Goal: Task Accomplishment & Management: Manage account settings

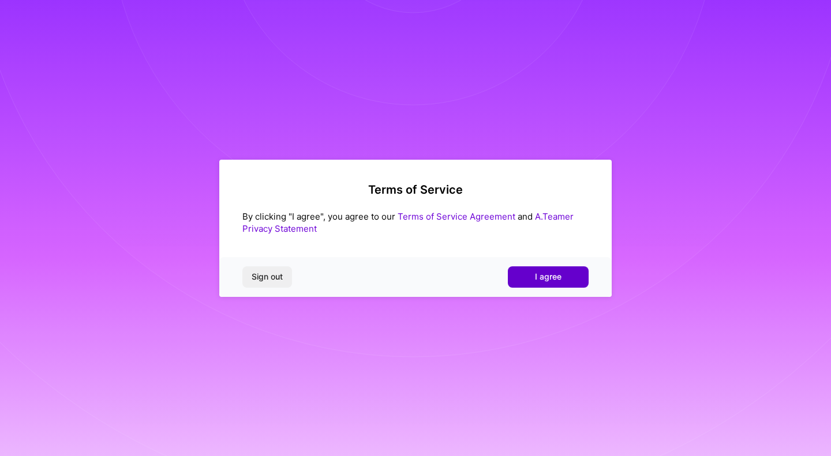
click at [548, 278] on span "I agree" at bounding box center [548, 277] width 27 height 12
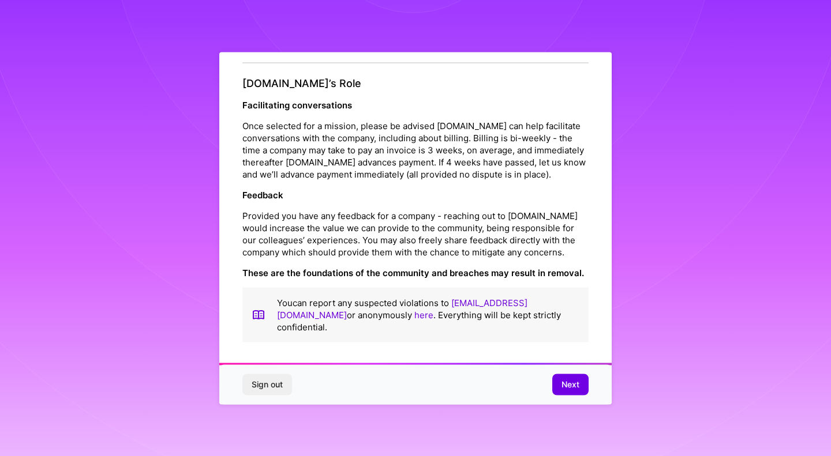
scroll to position [1282, 0]
click at [567, 386] on span "Next" at bounding box center [570, 385] width 18 height 12
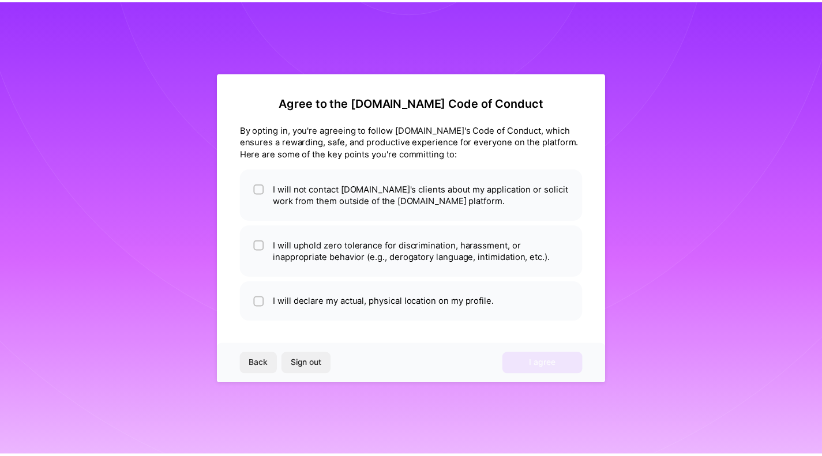
scroll to position [0, 0]
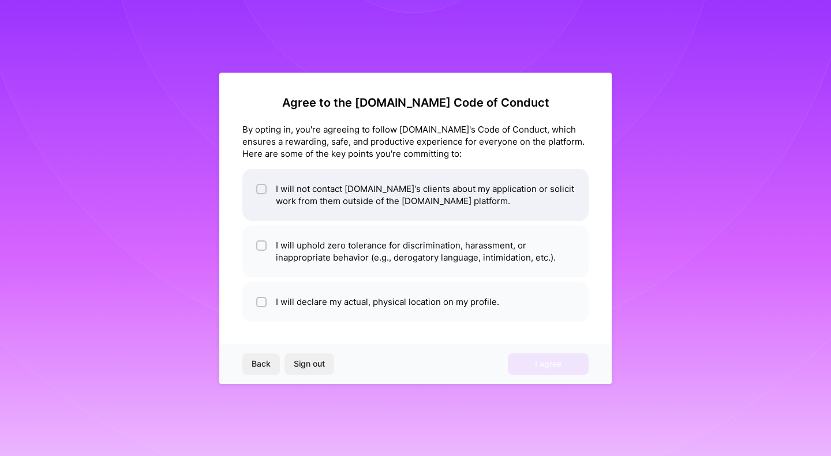
click at [262, 189] on input "checkbox" at bounding box center [263, 190] width 8 height 8
checkbox input "true"
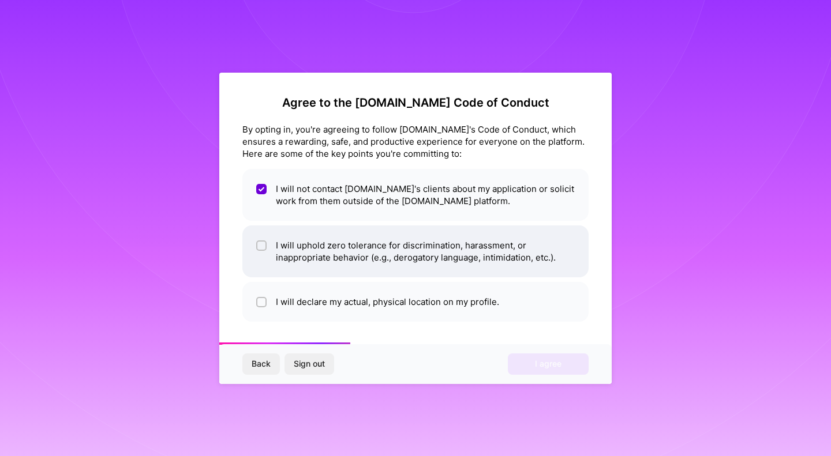
click at [261, 245] on input "checkbox" at bounding box center [263, 246] width 8 height 8
checkbox input "true"
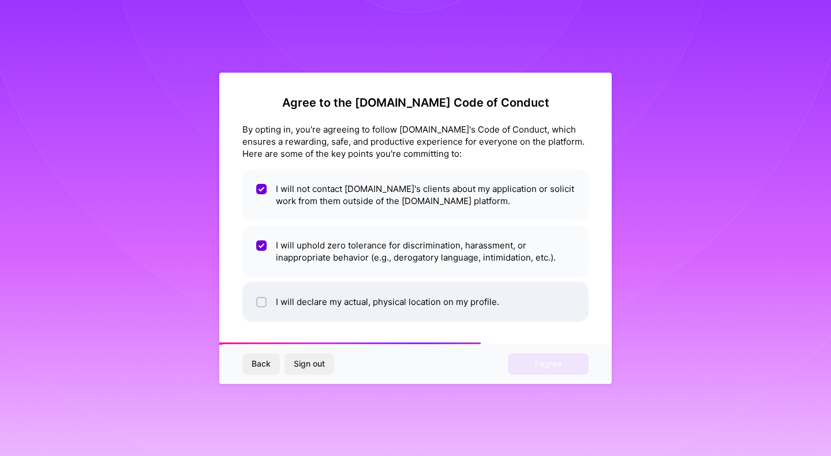
click at [264, 301] on input "checkbox" at bounding box center [263, 303] width 8 height 8
checkbox input "true"
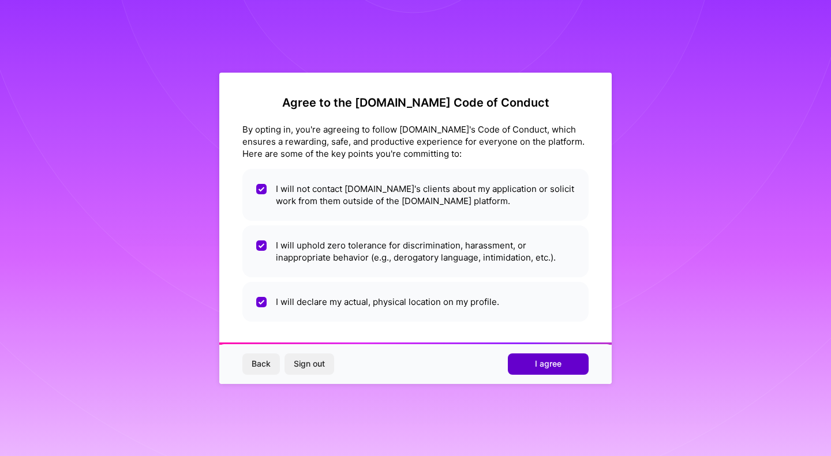
click at [533, 366] on button "I agree" at bounding box center [548, 364] width 81 height 21
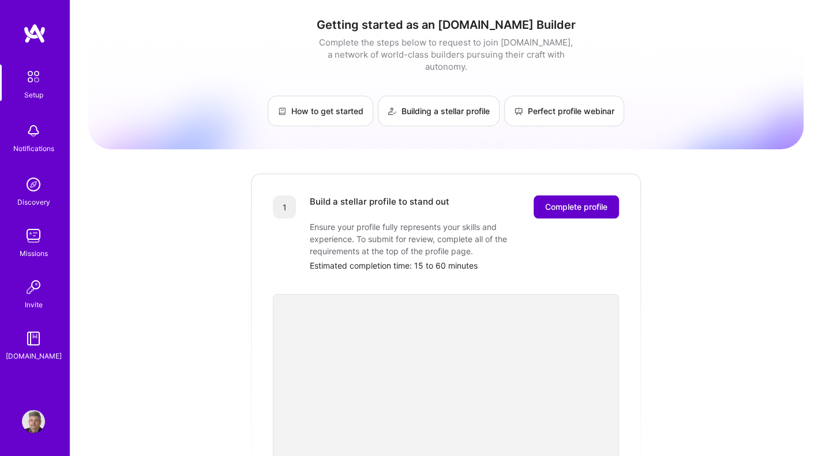
click at [578, 201] on span "Complete profile" at bounding box center [576, 207] width 62 height 12
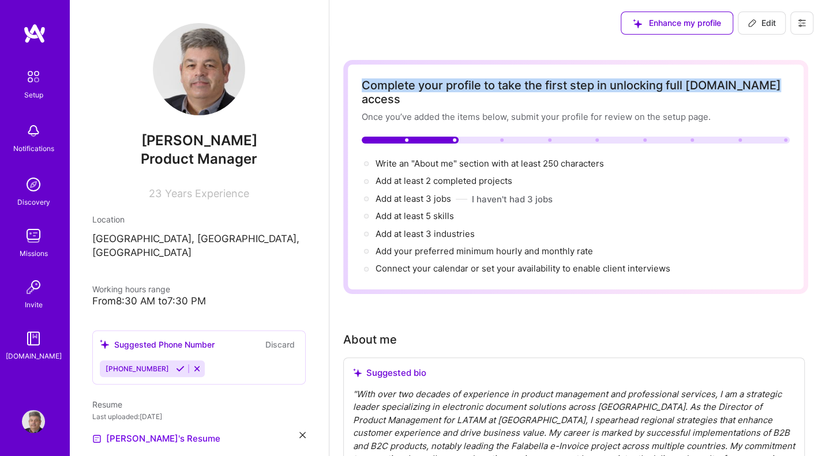
drag, startPoint x: 819, startPoint y: 6, endPoint x: 825, endPoint y: 44, distance: 38.0
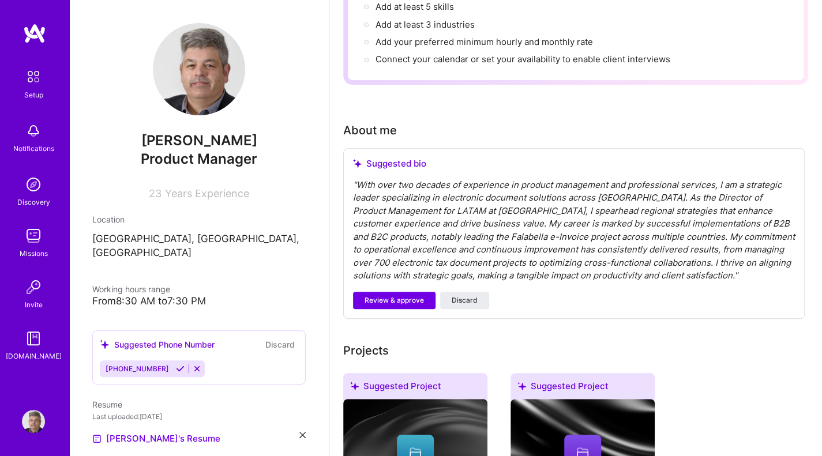
scroll to position [203, 0]
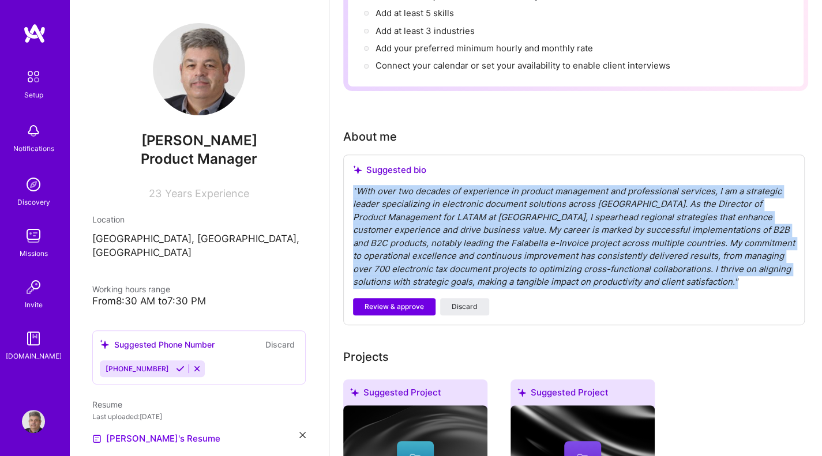
drag, startPoint x: 659, startPoint y: 267, endPoint x: 347, endPoint y: 177, distance: 324.4
click at [347, 177] on div "Suggested bio " With over two decades of experience in product management and p…" at bounding box center [574, 240] width 462 height 171
click at [469, 302] on span "Discard" at bounding box center [465, 307] width 26 height 10
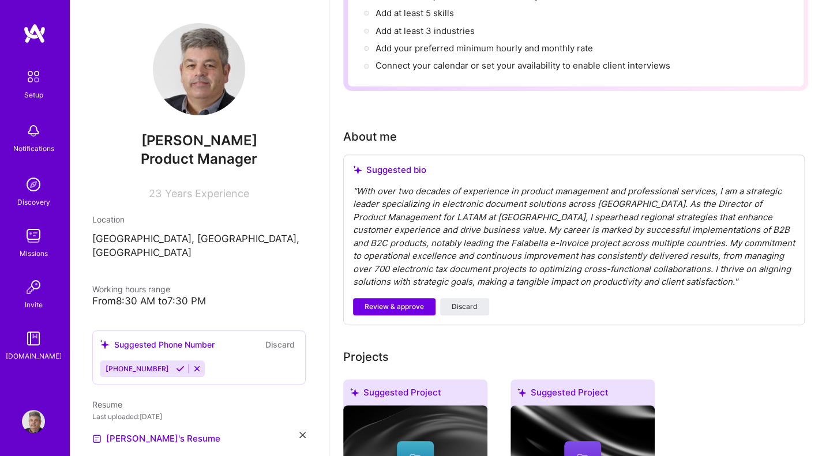
click at [507, 298] on div "Review & approve Discard" at bounding box center [574, 306] width 442 height 17
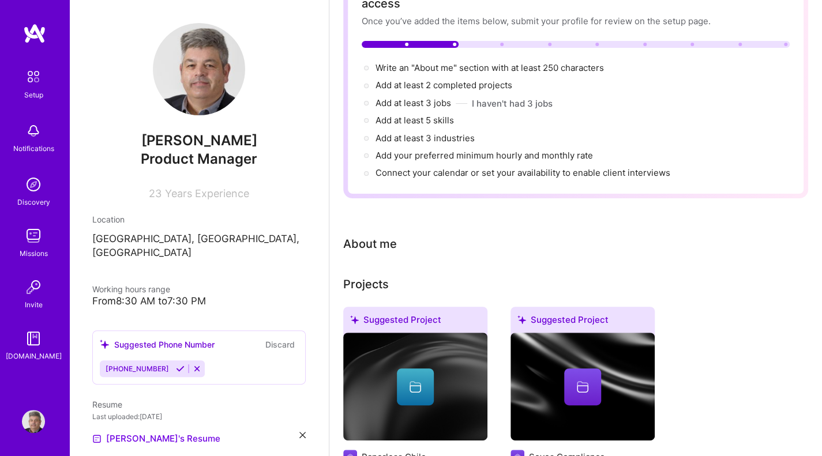
scroll to position [0, 0]
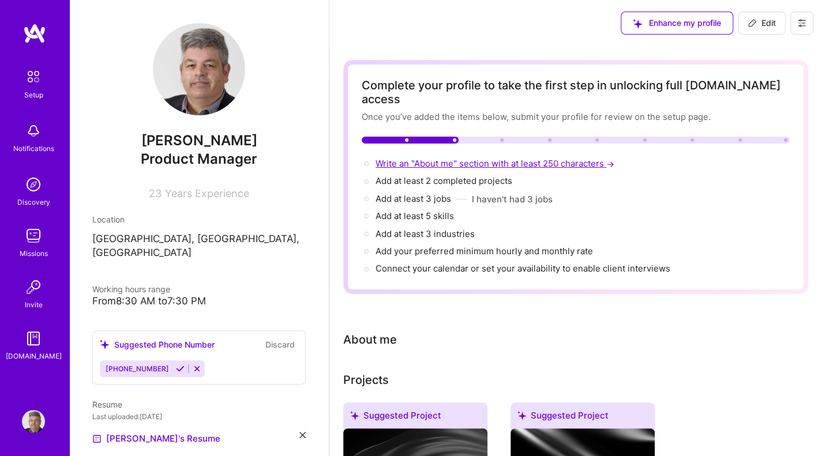
click at [409, 158] on span "Write an "About me" section with at least 250 characters →" at bounding box center [496, 163] width 241 height 11
select select "US"
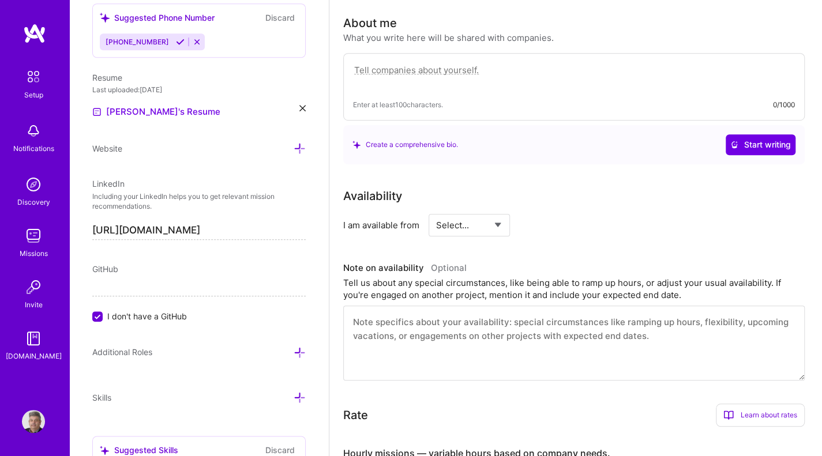
scroll to position [317, 0]
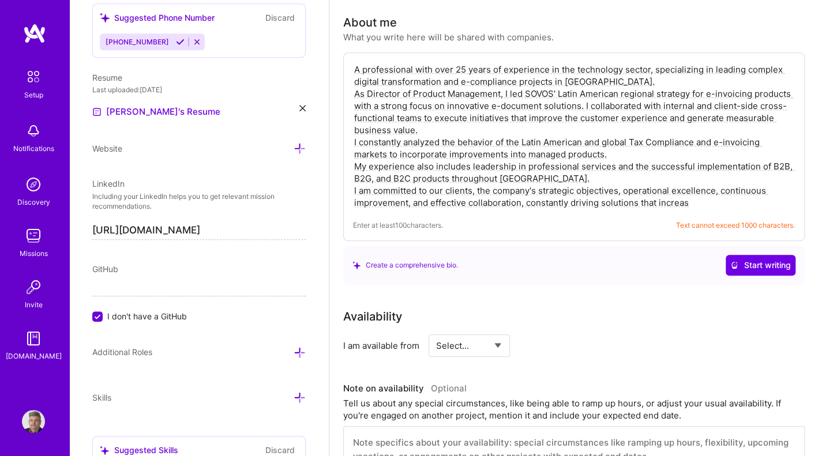
click at [445, 177] on textarea "A professional with over 25 years of experience in the technology sector, speci…" at bounding box center [574, 136] width 442 height 148
click at [701, 190] on textarea "A professional with over 25 years of experience in the technology sector, speci…" at bounding box center [574, 136] width 442 height 148
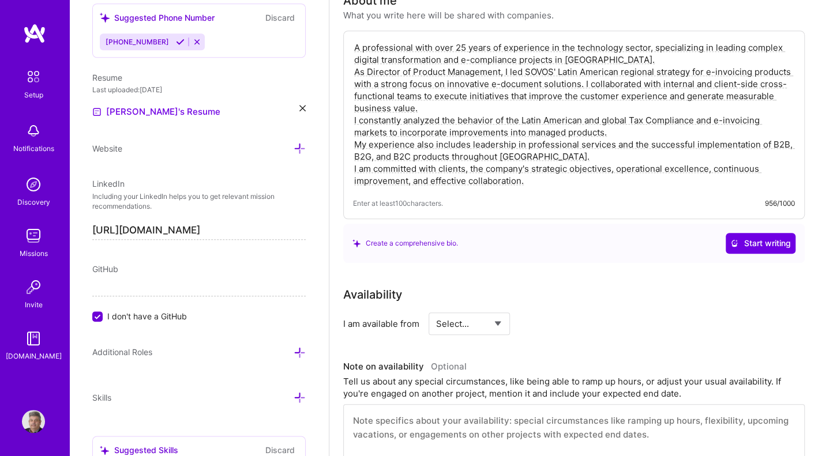
scroll to position [352, 0]
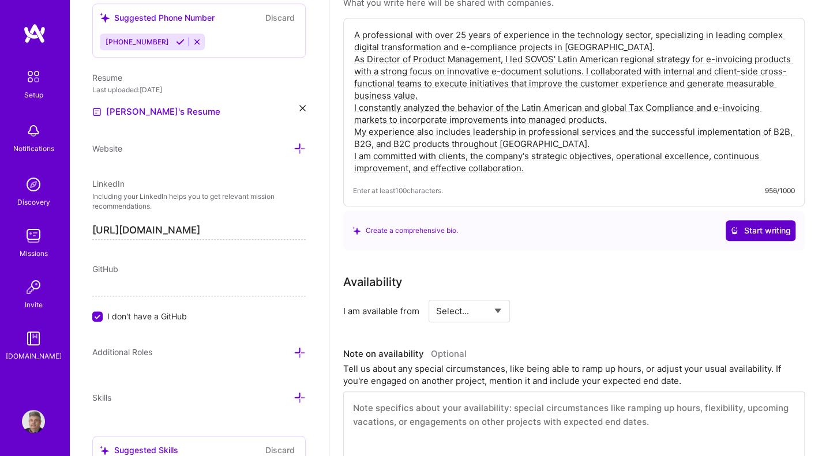
click at [758, 225] on span "Start writing" at bounding box center [761, 231] width 61 height 12
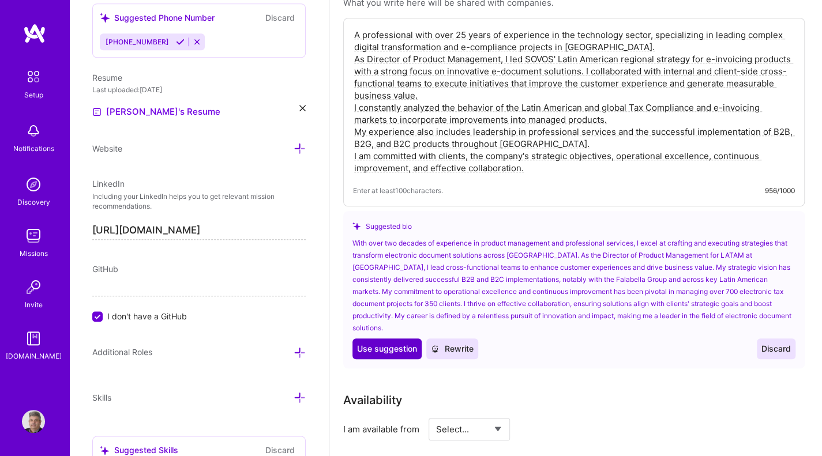
click at [396, 343] on span "Use suggestion" at bounding box center [387, 349] width 60 height 12
type textarea "With over two decades of experience in product management and professional serv…"
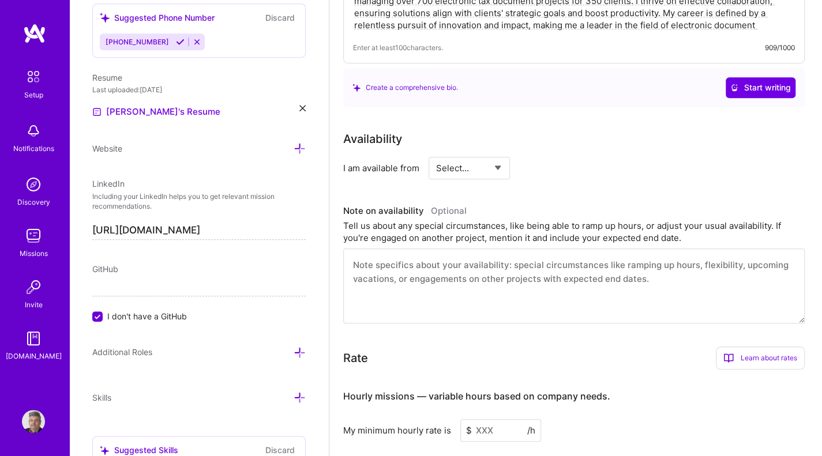
scroll to position [505, 0]
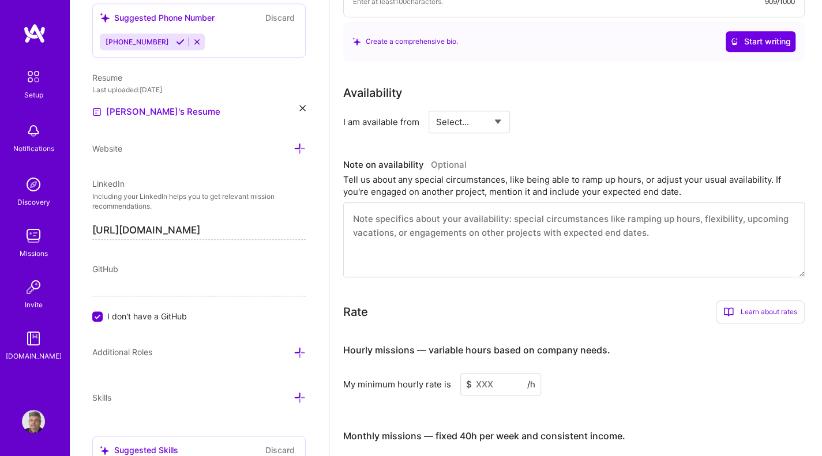
click at [501, 109] on select "Select... Right Now Future Date Not Available" at bounding box center [469, 121] width 66 height 29
select select "Right Now"
click at [436, 107] on select "Select... Right Now Future Date Not Available" at bounding box center [469, 121] width 66 height 29
click at [563, 111] on input at bounding box center [574, 122] width 69 height 23
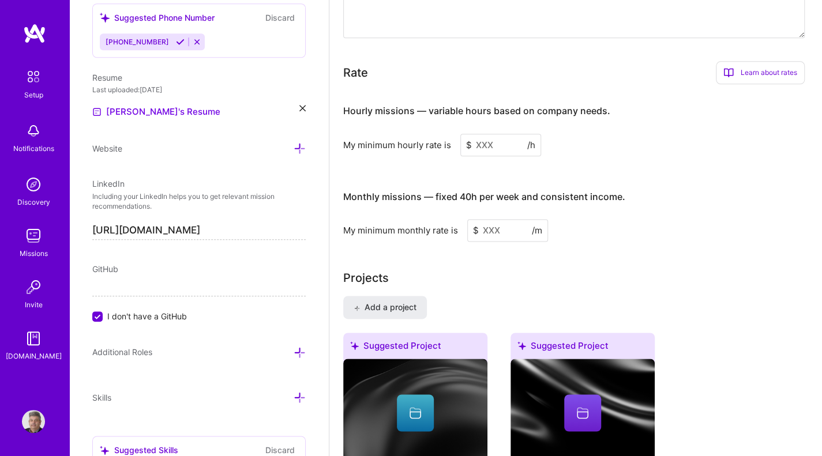
scroll to position [770, 0]
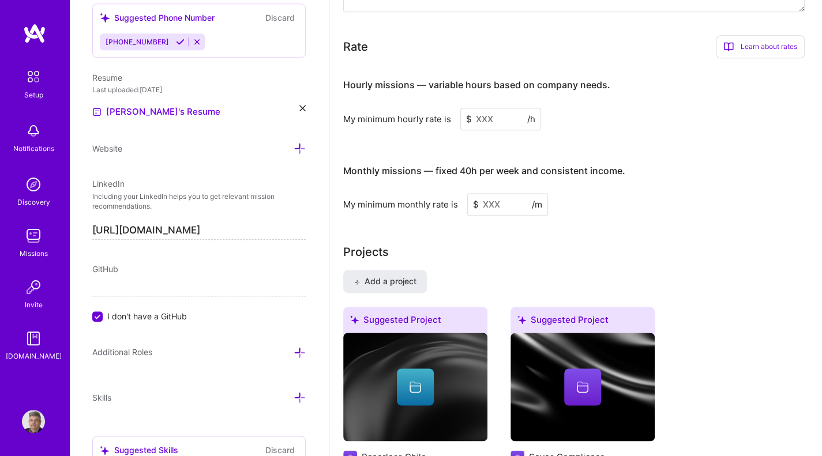
type input "35"
click at [758, 35] on div "Learn about rates" at bounding box center [760, 46] width 89 height 23
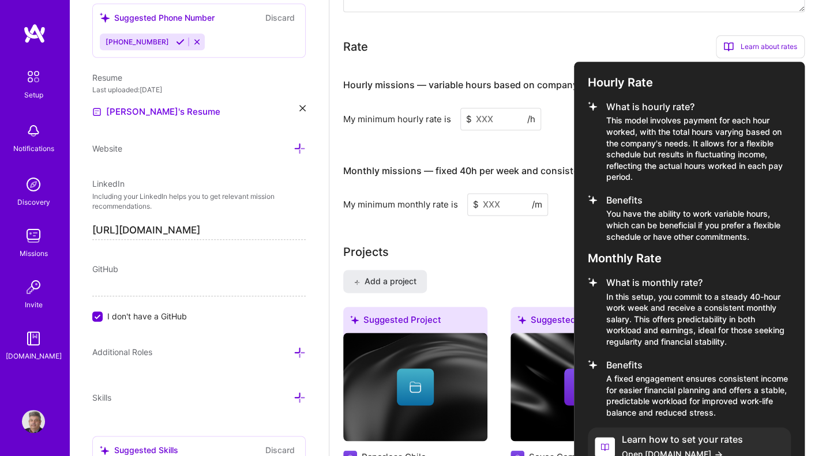
click at [500, 102] on div at bounding box center [411, 228] width 822 height 456
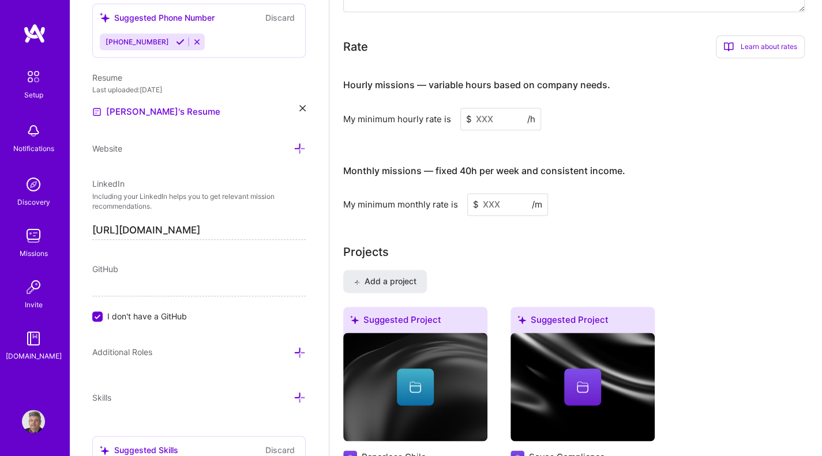
click at [500, 108] on input at bounding box center [501, 119] width 81 height 23
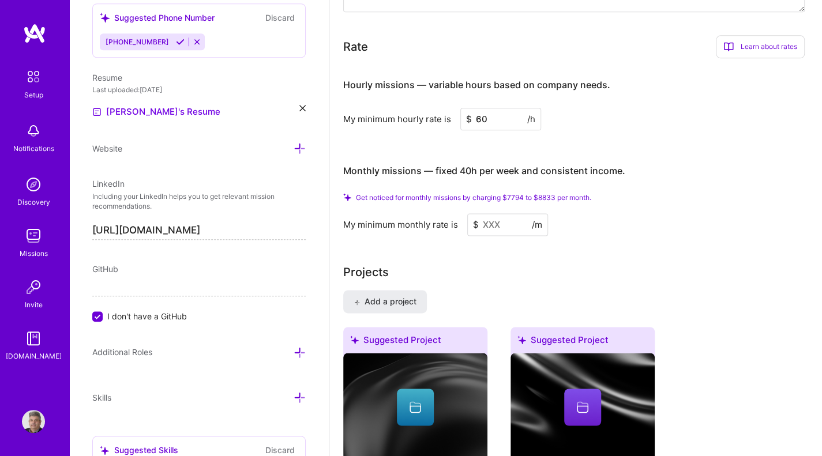
type input "60"
click at [510, 214] on input at bounding box center [507, 225] width 81 height 23
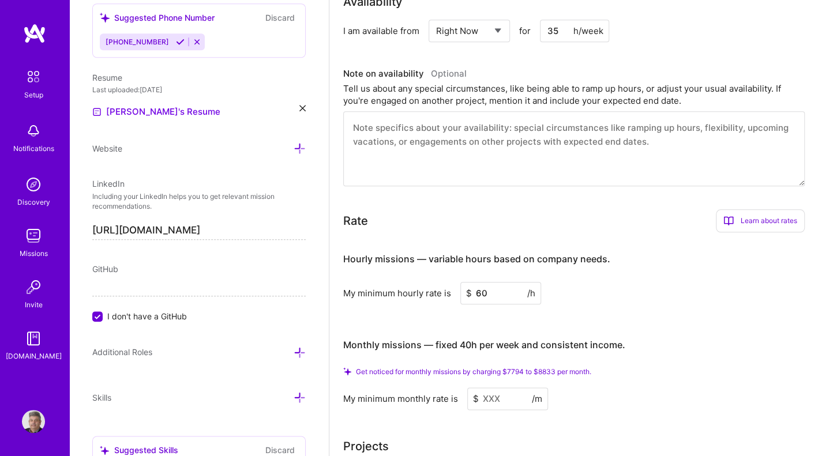
scroll to position [537, 0]
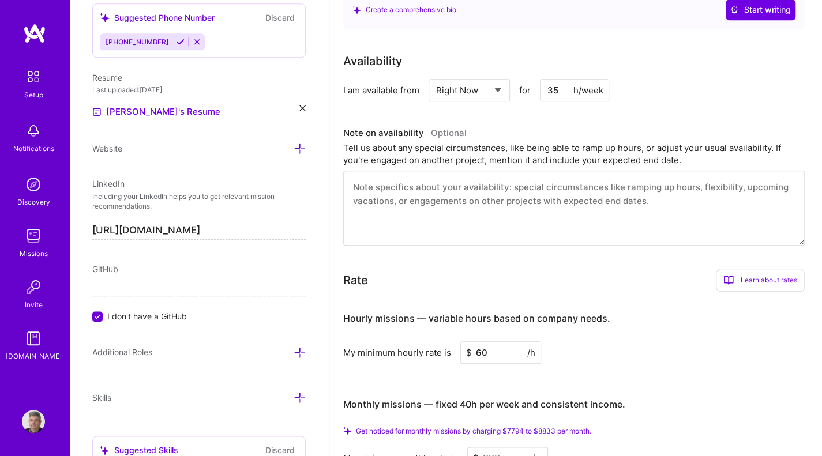
click at [561, 79] on input "35" at bounding box center [574, 90] width 69 height 23
type input "3"
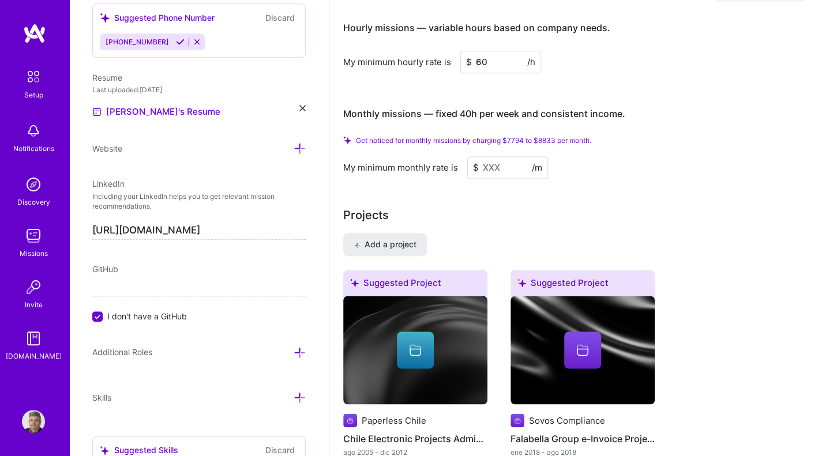
scroll to position [838, 0]
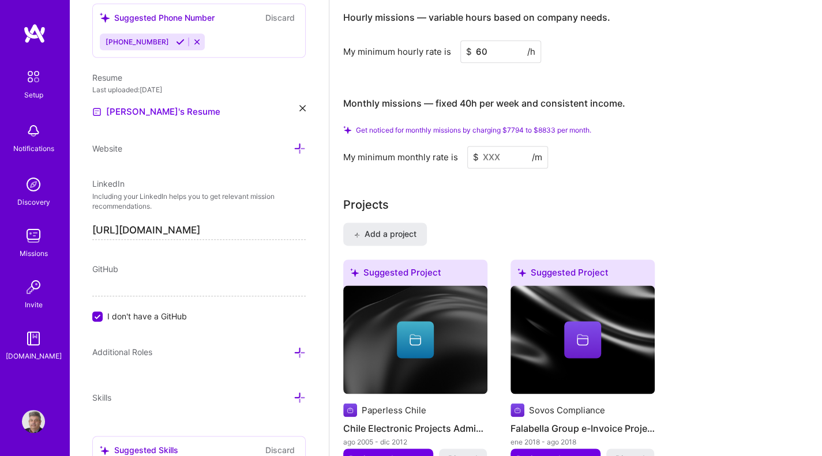
type input "40"
click at [508, 146] on input at bounding box center [507, 157] width 81 height 23
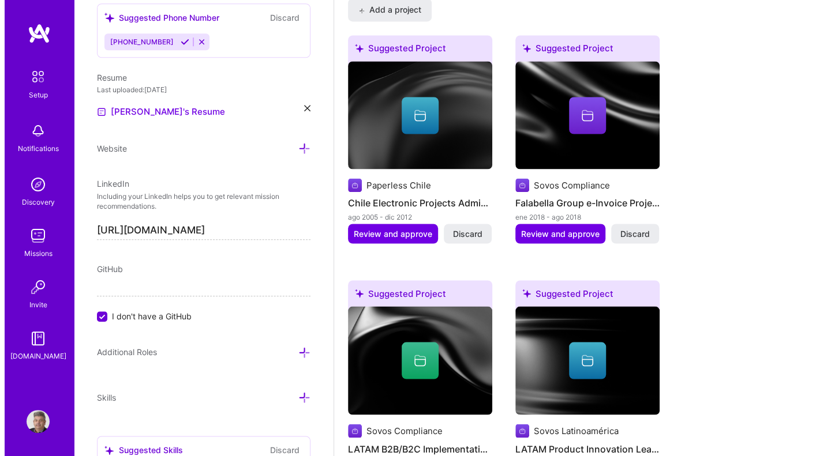
scroll to position [1028, 0]
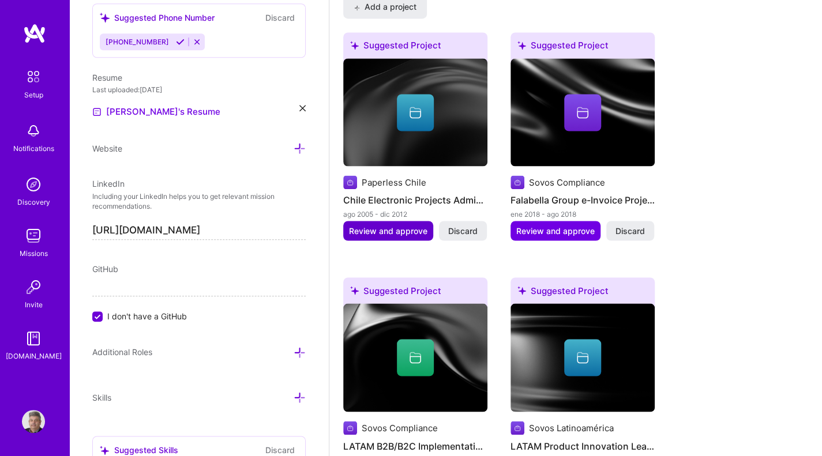
type input "8000"
click at [395, 225] on span "Review and approve" at bounding box center [388, 231] width 78 height 12
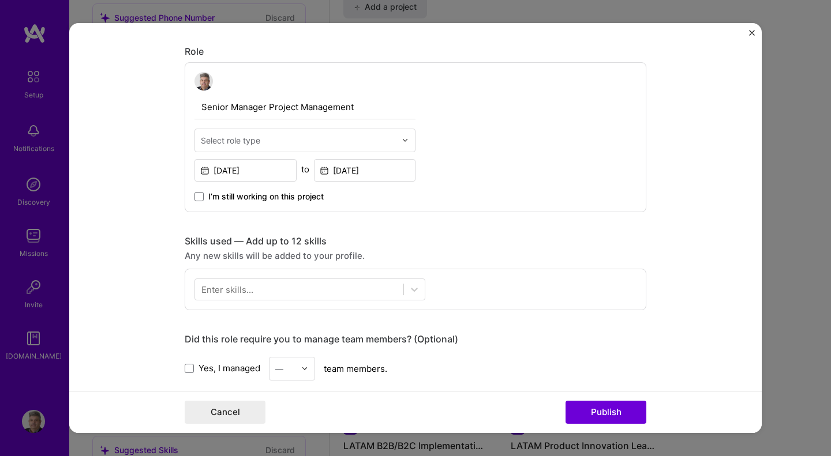
scroll to position [366, 0]
click at [397, 139] on div "Select role type" at bounding box center [298, 139] width 207 height 23
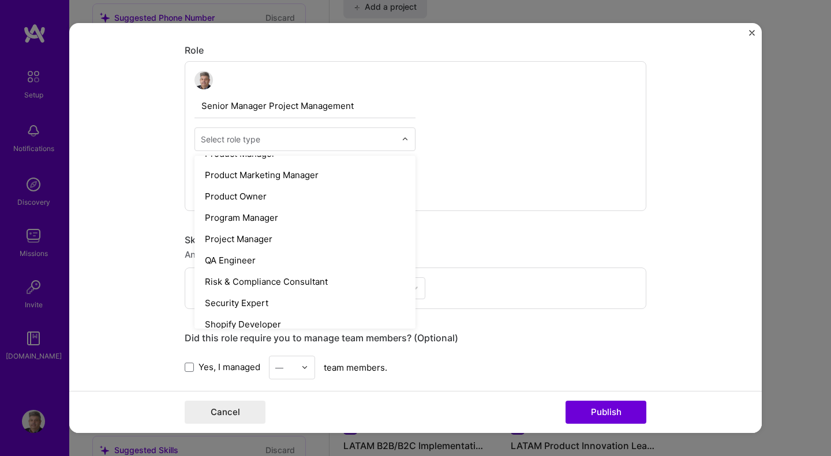
scroll to position [1087, 0]
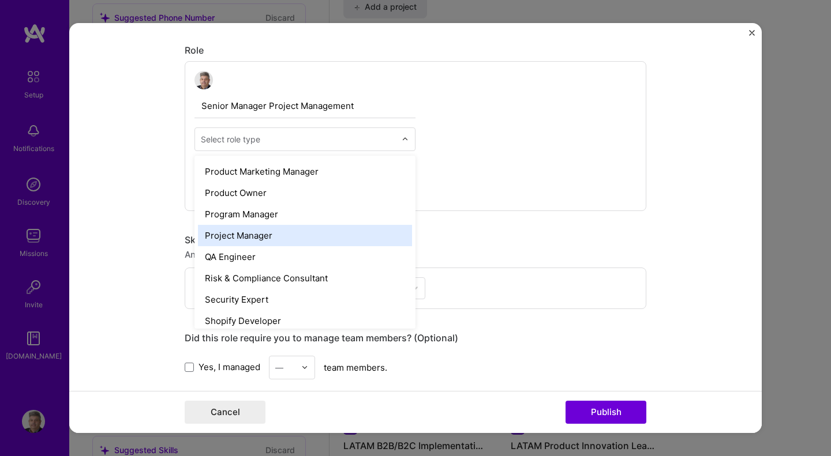
click at [250, 231] on div "Project Manager" at bounding box center [305, 235] width 214 height 21
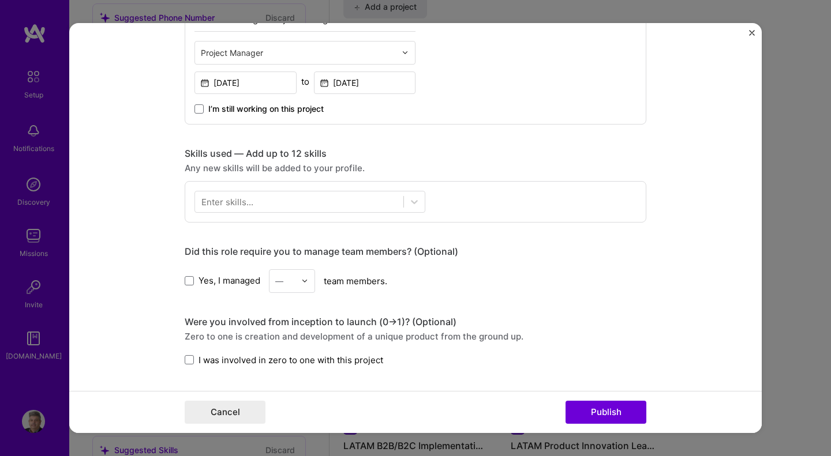
scroll to position [454, 0]
click at [409, 200] on icon at bounding box center [415, 201] width 12 height 12
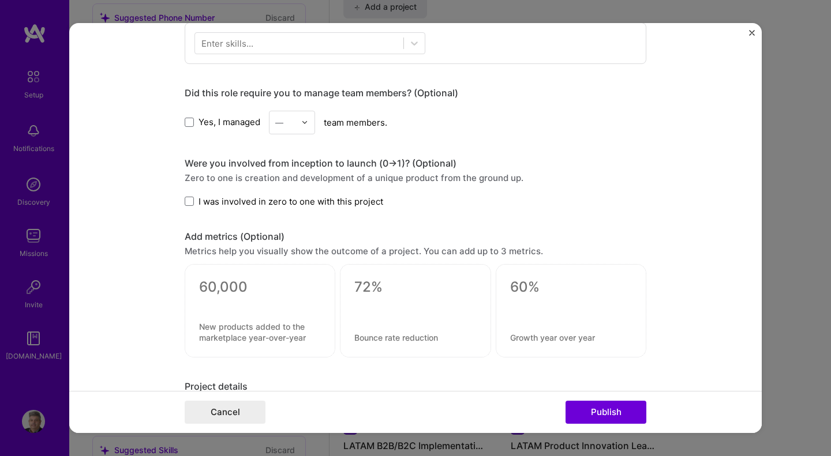
scroll to position [615, 0]
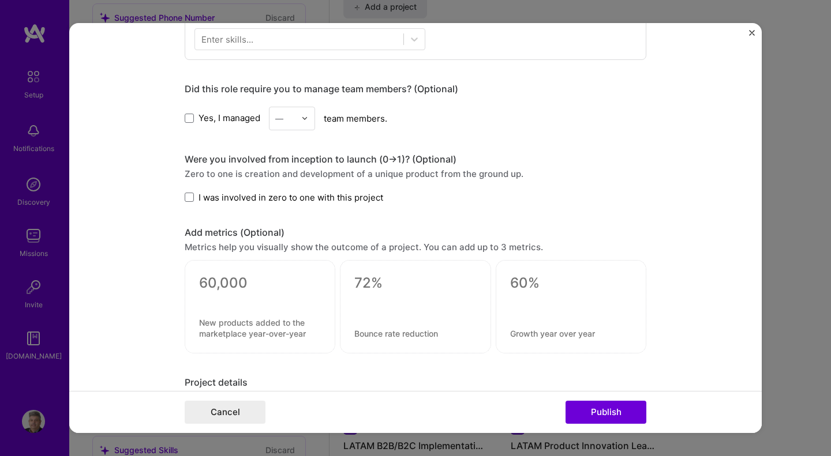
click at [302, 115] on img at bounding box center [304, 118] width 7 height 7
click at [289, 273] on div "10" at bounding box center [291, 271] width 39 height 21
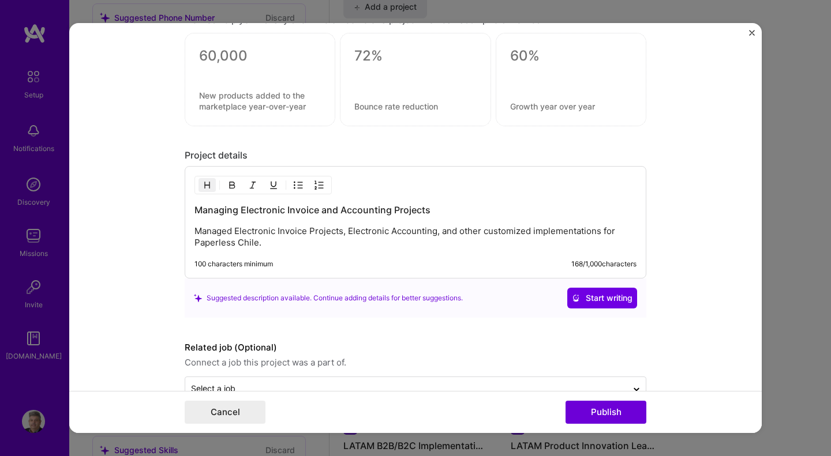
scroll to position [869, 0]
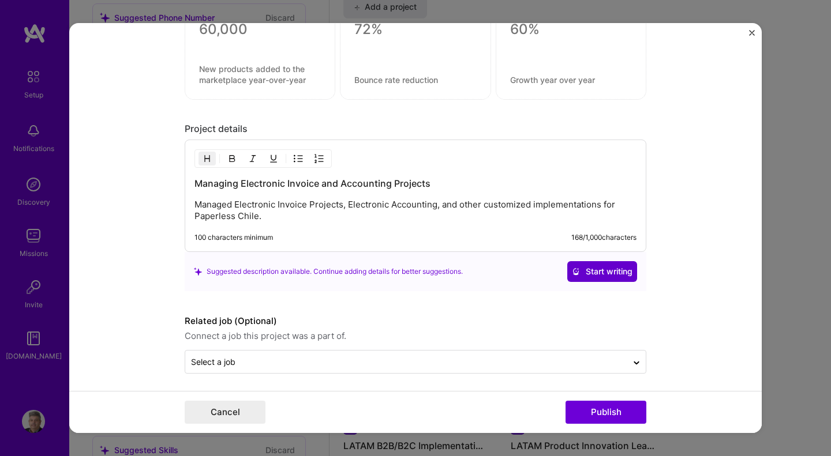
click at [595, 271] on span "Start writing" at bounding box center [602, 272] width 61 height 12
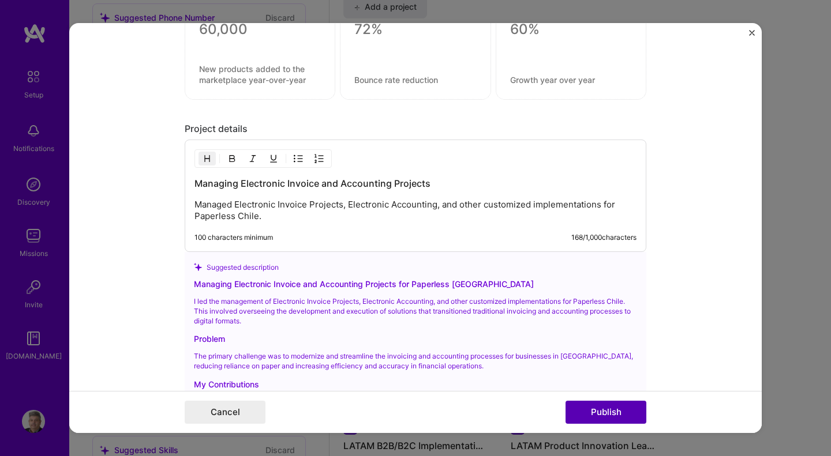
click at [597, 413] on button "Publish" at bounding box center [606, 412] width 81 height 23
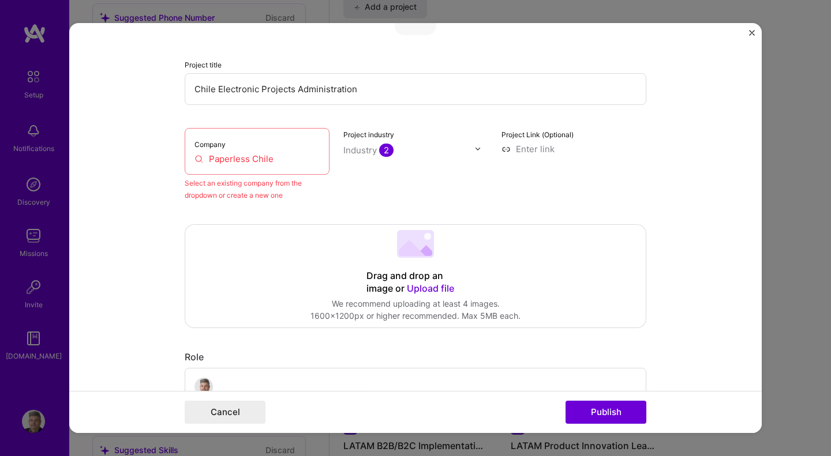
scroll to position [75, 0]
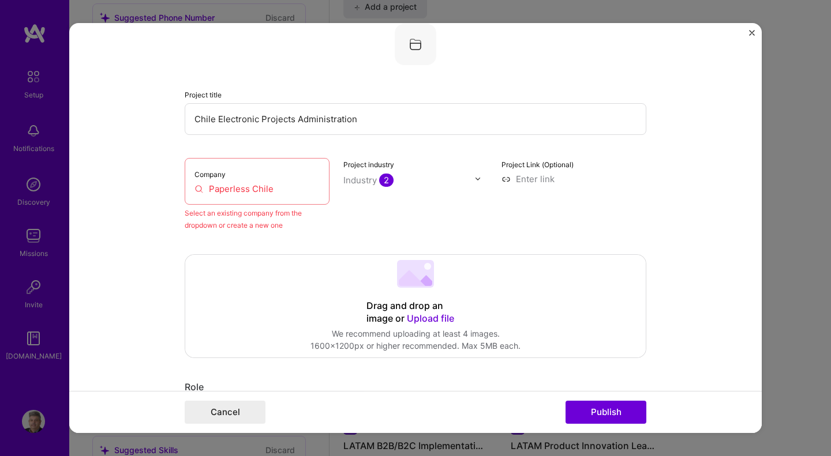
click at [241, 186] on input "Paperless Chile" at bounding box center [256, 189] width 125 height 12
click at [263, 190] on input "Paperless Chile" at bounding box center [256, 189] width 125 height 12
click at [274, 189] on input "Paperless Chile" at bounding box center [256, 189] width 125 height 12
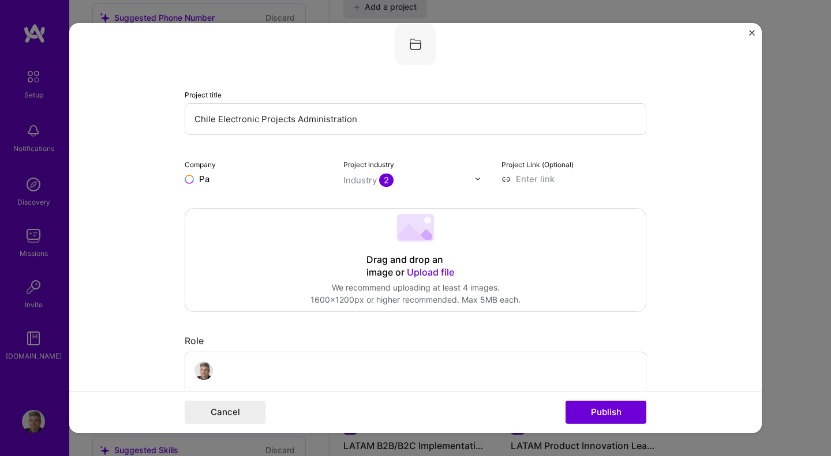
type input "P"
type input "Sovos"
click at [262, 207] on div "Sovos" at bounding box center [266, 206] width 35 height 20
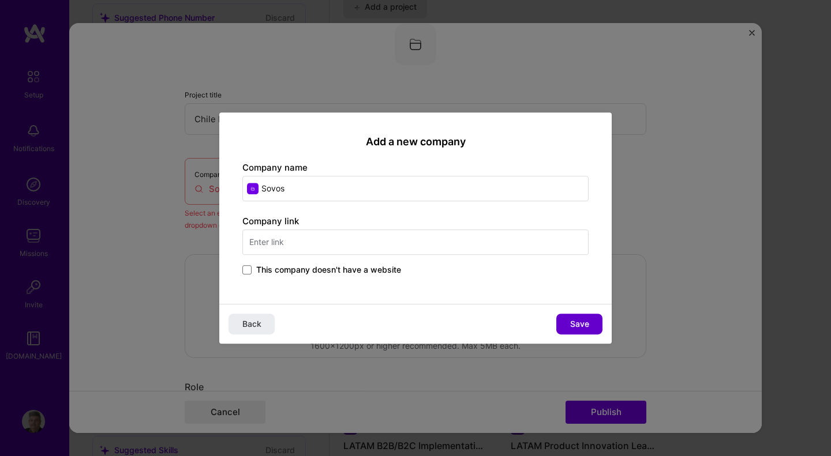
click at [582, 321] on span "Save" at bounding box center [579, 325] width 19 height 12
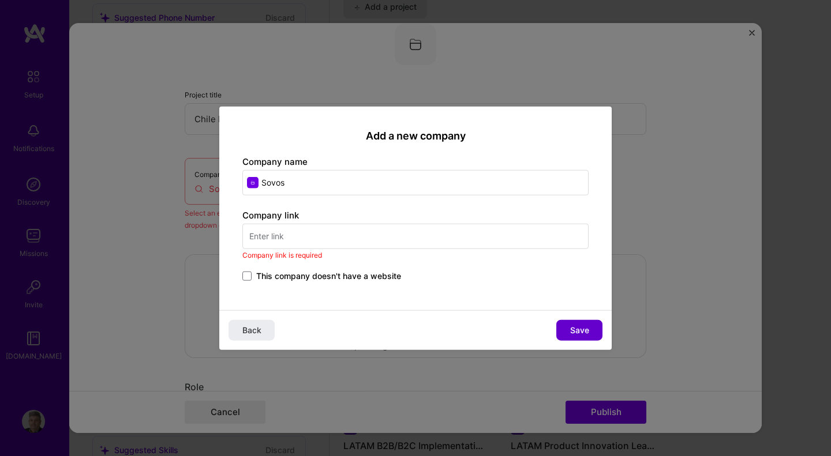
click at [579, 330] on span "Save" at bounding box center [579, 331] width 19 height 12
click at [383, 234] on input "text" at bounding box center [415, 236] width 346 height 25
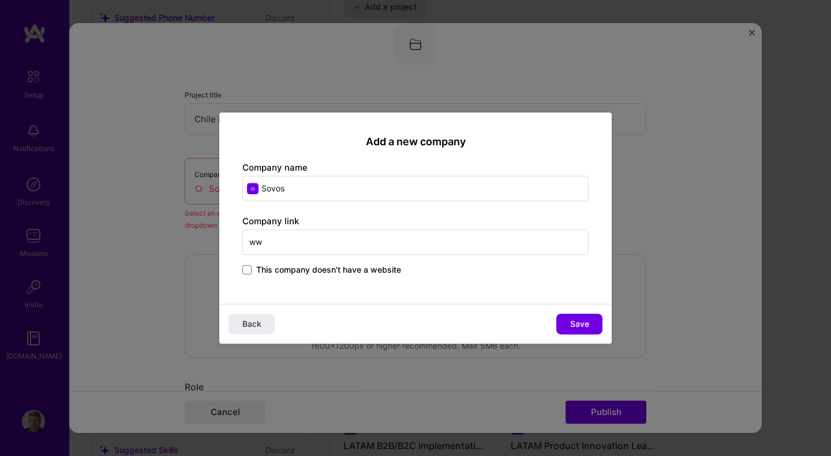
type input "w"
type input "s"
type input "[DOMAIN_NAME]"
click at [574, 321] on span "Save" at bounding box center [579, 325] width 19 height 12
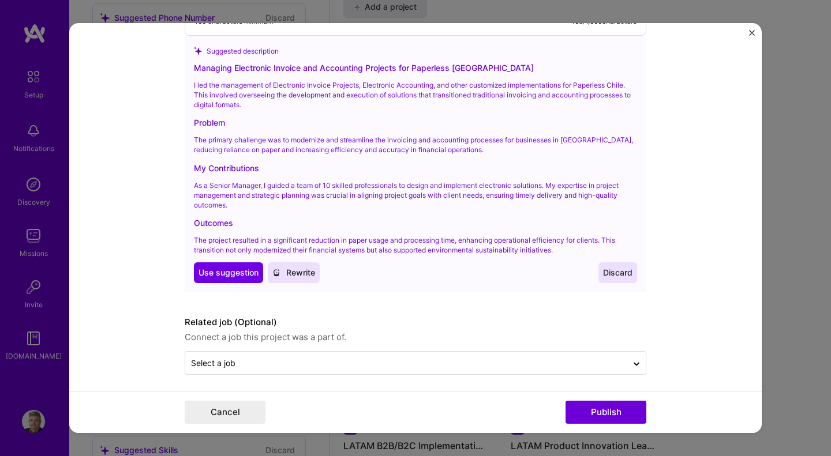
scroll to position [1115, 0]
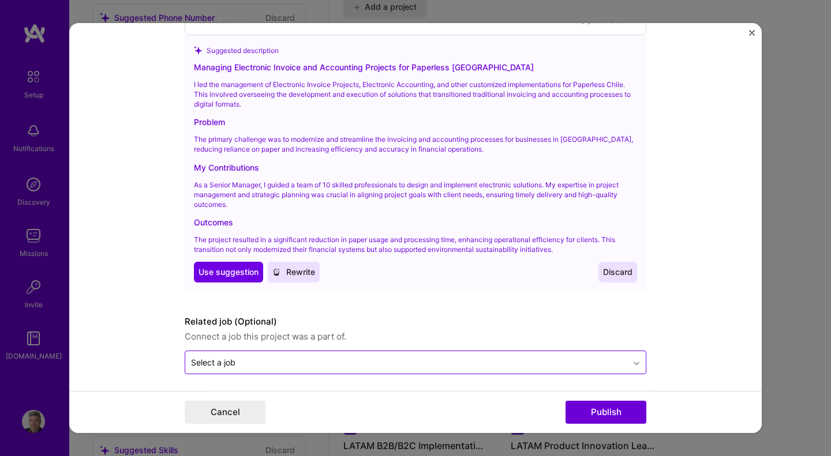
click at [632, 360] on icon at bounding box center [636, 364] width 9 height 12
click at [632, 360] on icon at bounding box center [636, 362] width 9 height 12
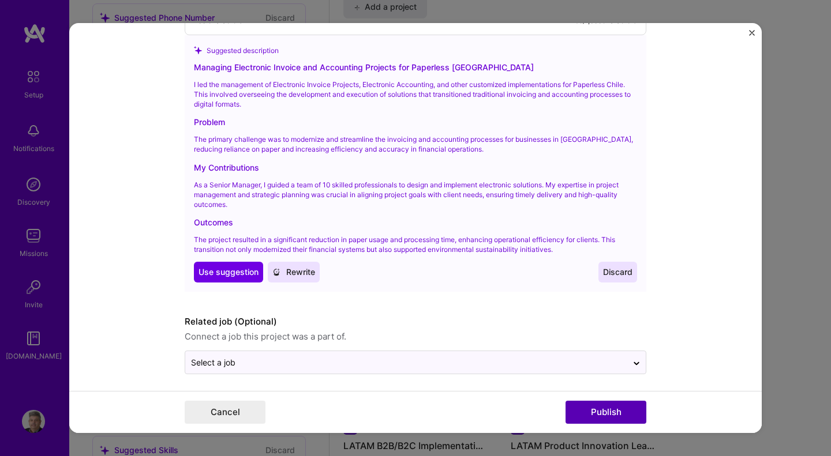
click at [605, 415] on button "Publish" at bounding box center [606, 412] width 81 height 23
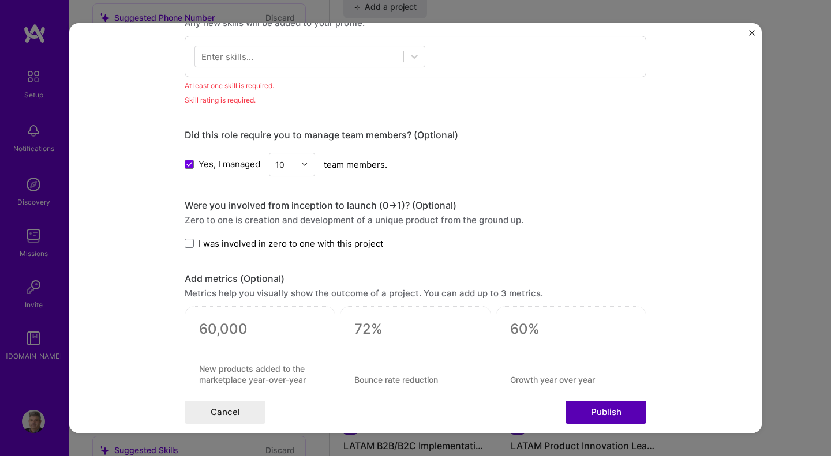
scroll to position [576, 0]
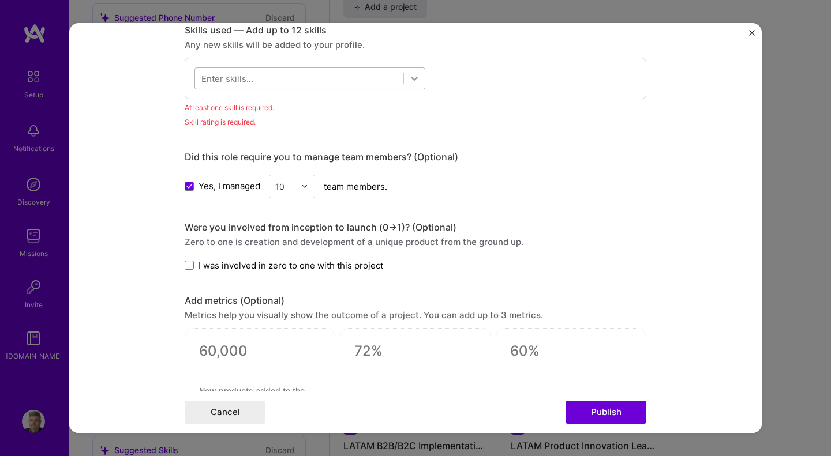
click at [409, 81] on icon at bounding box center [415, 79] width 12 height 12
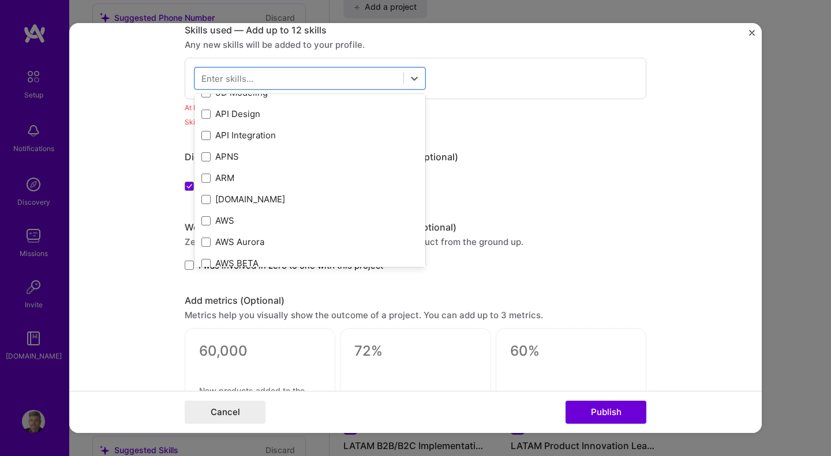
scroll to position [92, 0]
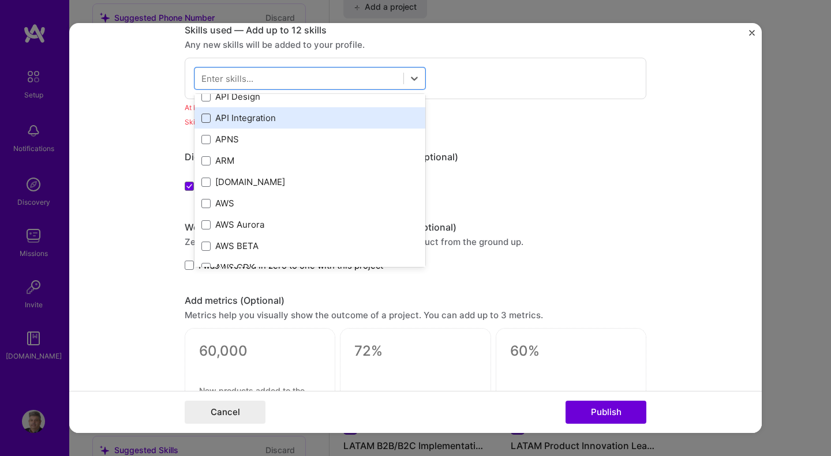
click at [201, 119] on span at bounding box center [205, 118] width 9 height 9
click at [0, 0] on input "checkbox" at bounding box center [0, 0] width 0 height 0
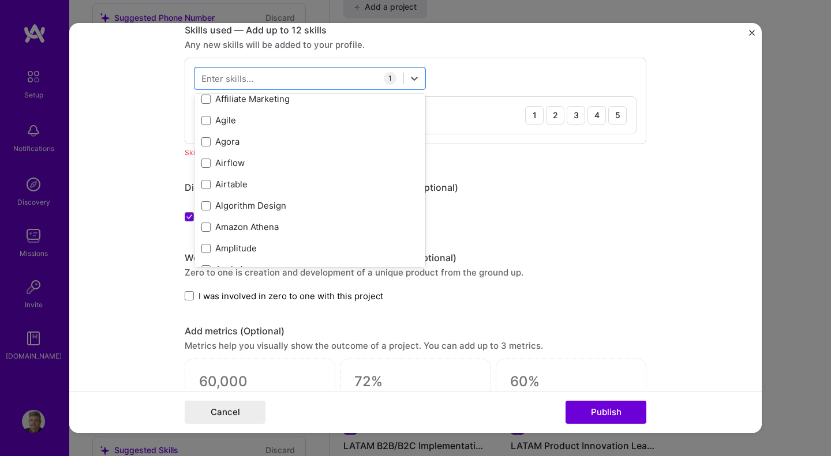
scroll to position [439, 0]
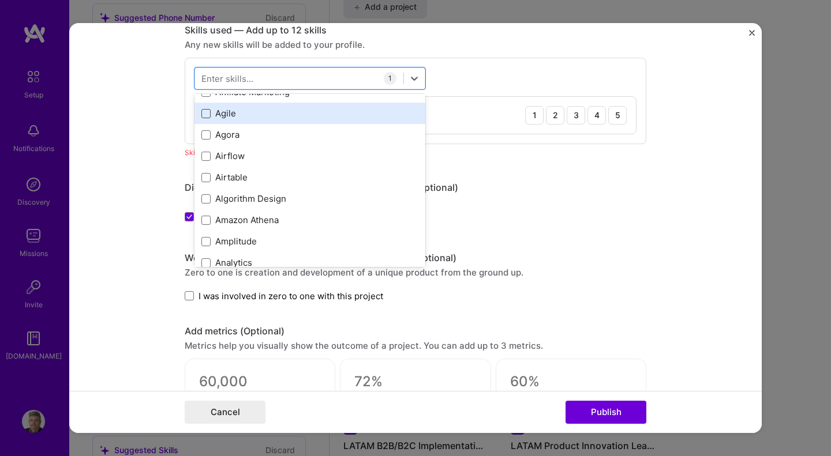
click at [204, 115] on span at bounding box center [205, 113] width 9 height 9
click at [0, 0] on input "checkbox" at bounding box center [0, 0] width 0 height 0
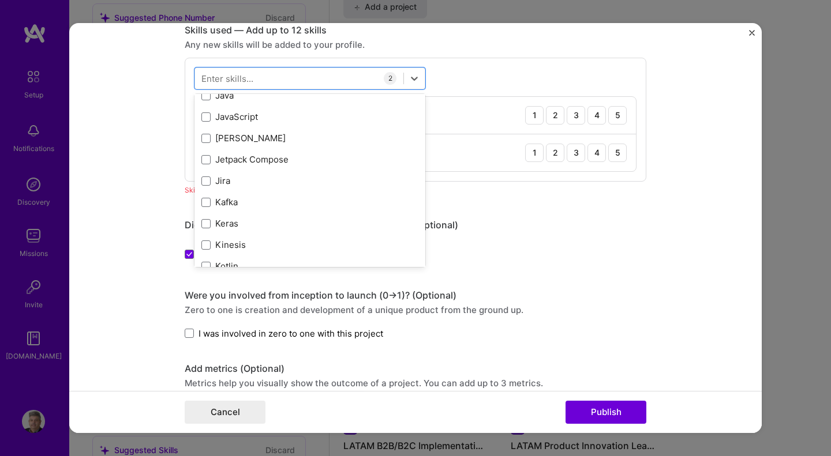
scroll to position [3739, 0]
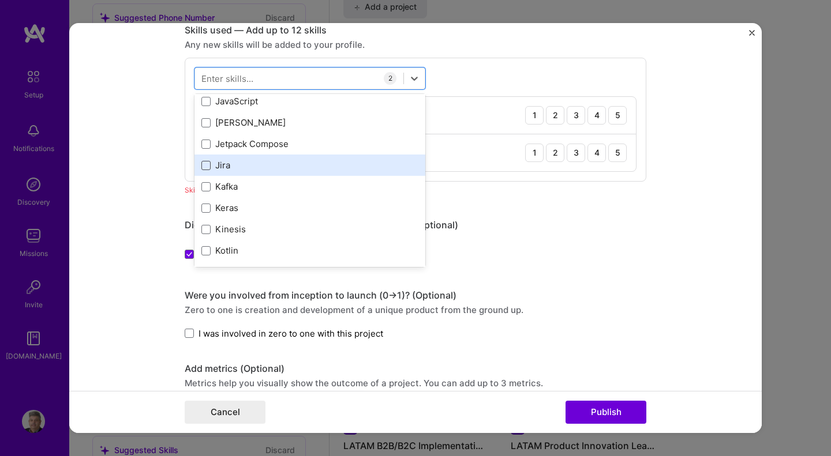
click at [202, 164] on span at bounding box center [205, 165] width 9 height 9
click at [0, 0] on input "checkbox" at bounding box center [0, 0] width 0 height 0
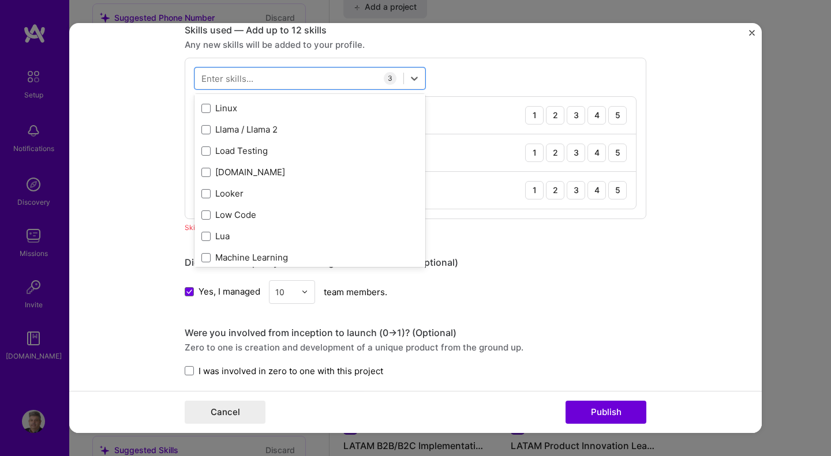
scroll to position [4038, 0]
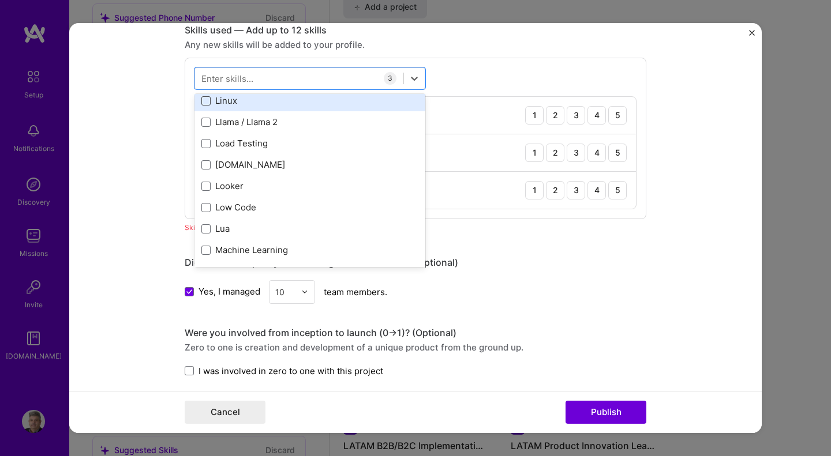
click at [202, 100] on span at bounding box center [205, 100] width 9 height 9
click at [0, 0] on input "checkbox" at bounding box center [0, 0] width 0 height 0
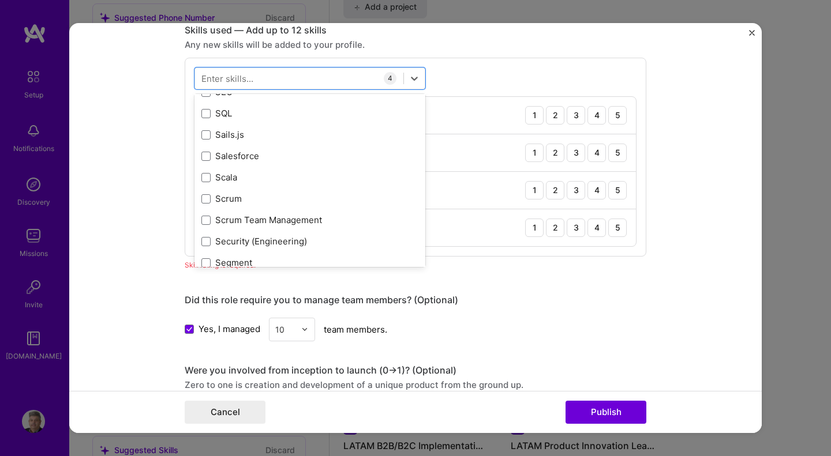
scroll to position [6186, 0]
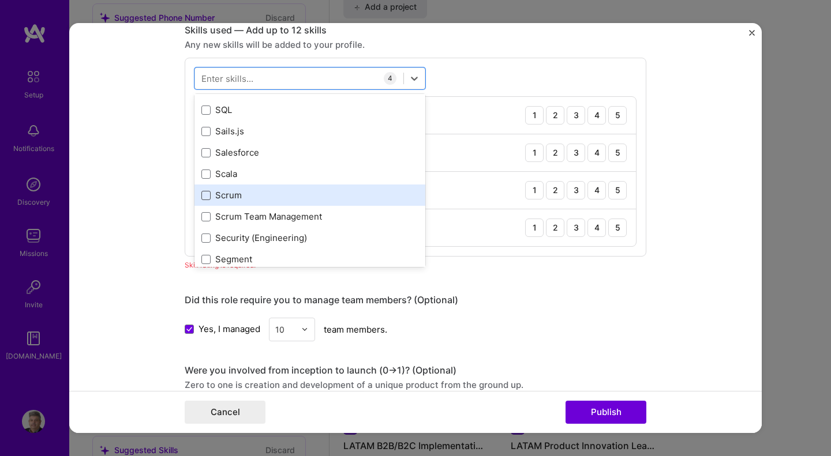
click at [204, 194] on span at bounding box center [205, 195] width 9 height 9
click at [0, 0] on input "checkbox" at bounding box center [0, 0] width 0 height 0
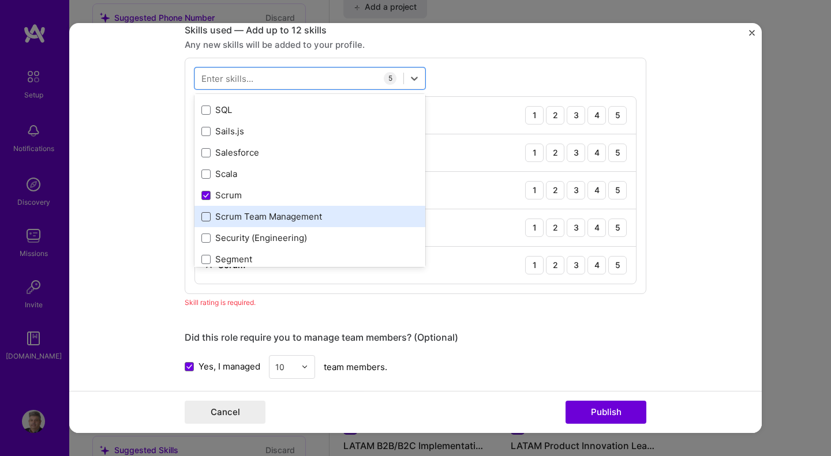
click at [205, 214] on span at bounding box center [205, 216] width 9 height 9
click at [0, 0] on input "checkbox" at bounding box center [0, 0] width 0 height 0
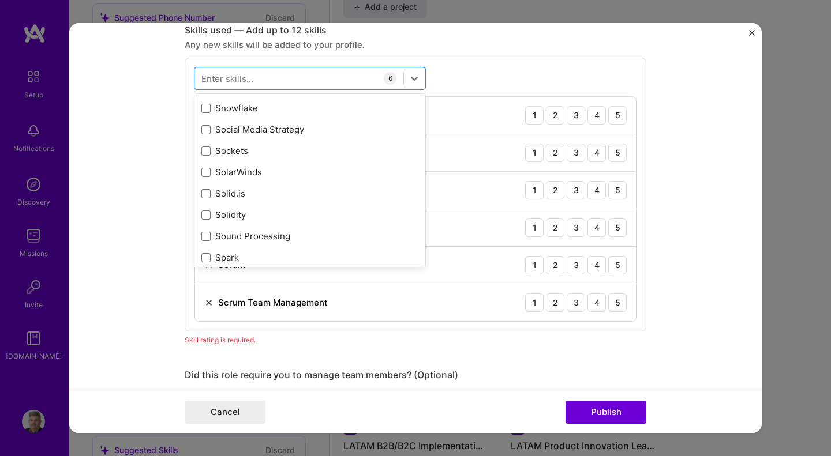
scroll to position [6532, 0]
click at [692, 371] on form "Editing suggested project This project is suggested based on your LinkedIn, res…" at bounding box center [415, 228] width 692 height 411
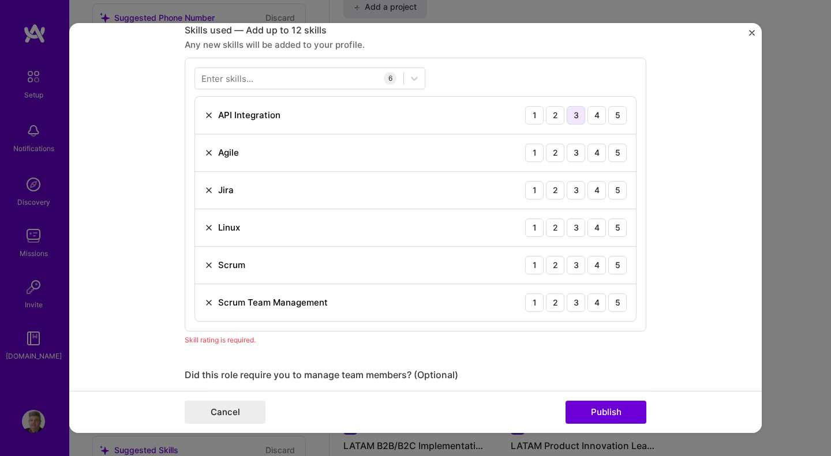
click at [570, 115] on div "3" at bounding box center [576, 115] width 18 height 18
click at [592, 152] on div "4" at bounding box center [596, 153] width 18 height 18
click at [591, 184] on div "4" at bounding box center [596, 190] width 18 height 18
click at [572, 224] on div "3" at bounding box center [576, 228] width 18 height 18
click at [596, 261] on div "4" at bounding box center [596, 265] width 18 height 18
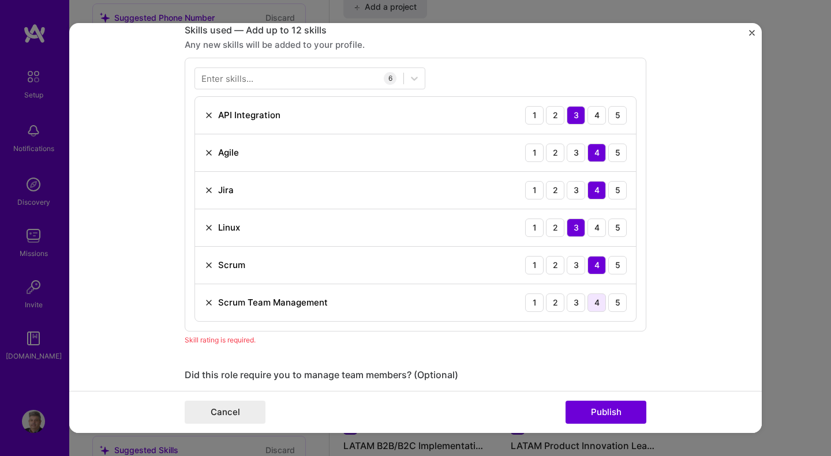
click at [594, 298] on div "4" at bounding box center [596, 303] width 18 height 18
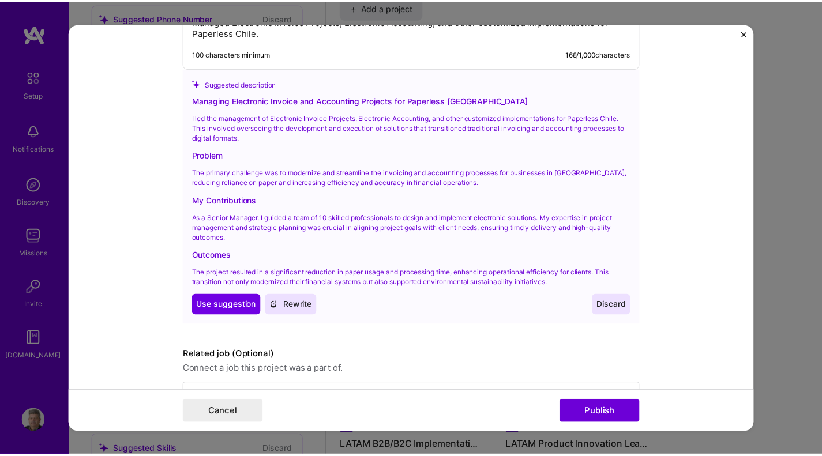
scroll to position [1317, 0]
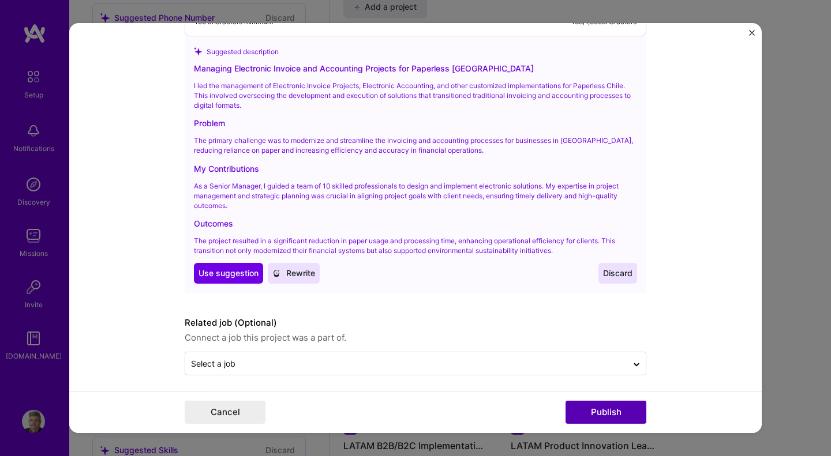
click at [600, 407] on button "Publish" at bounding box center [606, 412] width 81 height 23
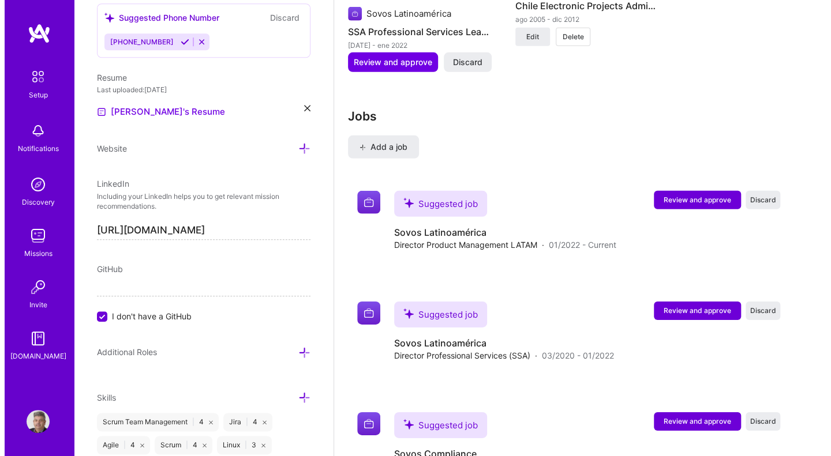
scroll to position [1896, 0]
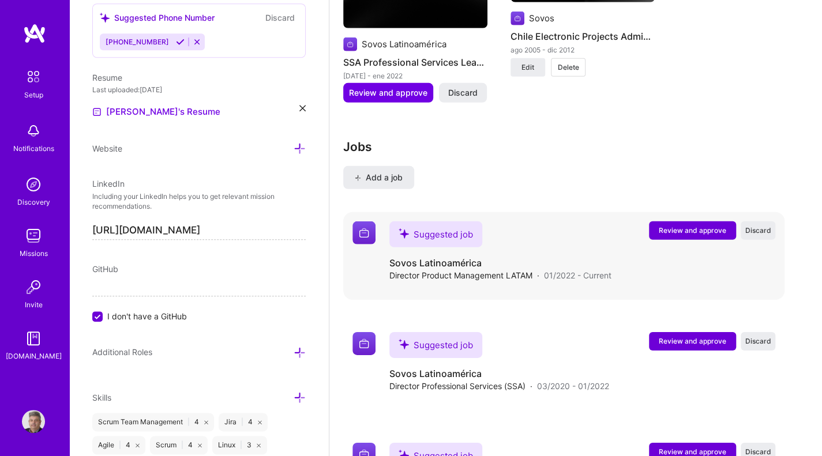
click at [704, 226] on span "Review and approve" at bounding box center [693, 231] width 68 height 10
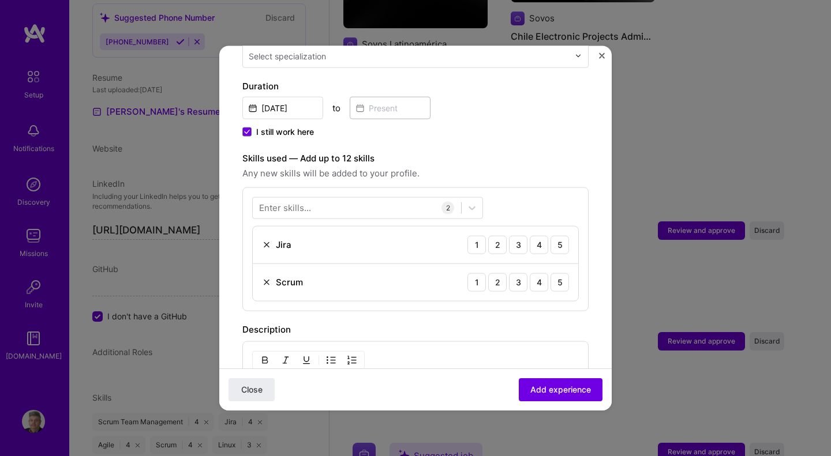
scroll to position [308, 0]
click at [246, 128] on icon at bounding box center [247, 130] width 6 height 5
click at [0, 0] on input "I still work here" at bounding box center [0, 0] width 0 height 0
click at [368, 95] on input at bounding box center [390, 106] width 81 height 23
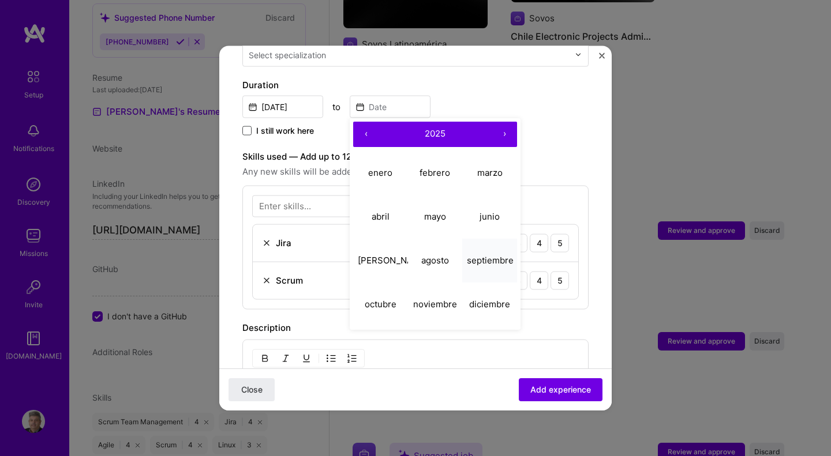
click at [483, 255] on abbr "septiembre" at bounding box center [490, 260] width 47 height 11
type input "[DATE]"
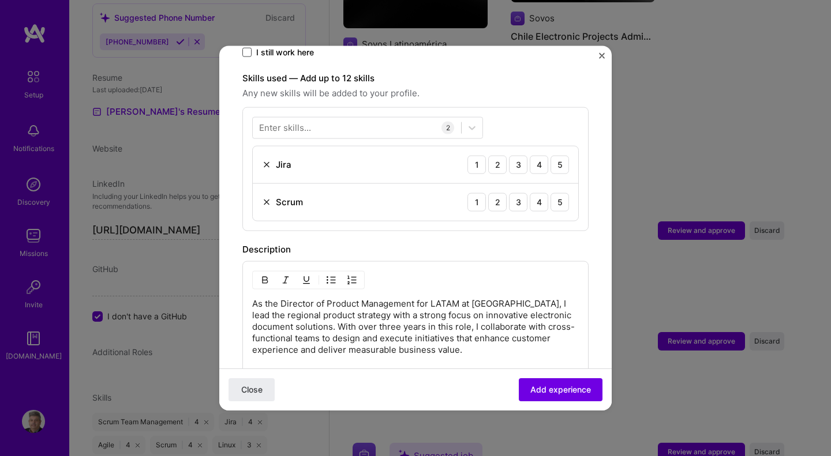
scroll to position [392, 0]
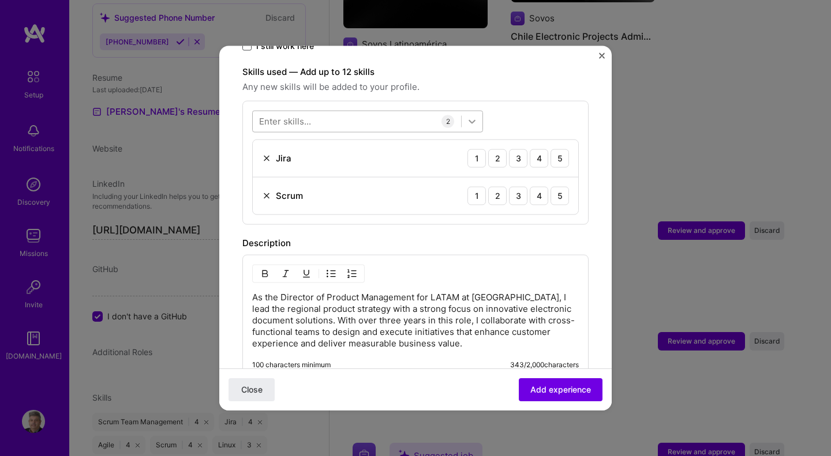
click at [469, 115] on icon at bounding box center [472, 121] width 12 height 12
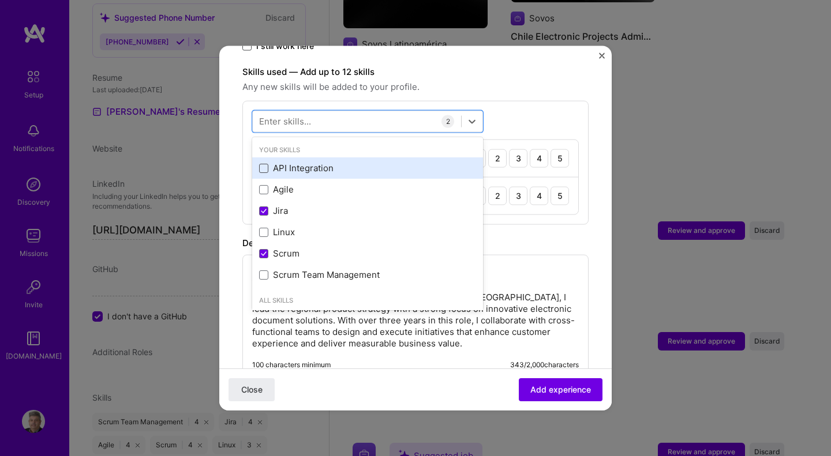
click at [259, 163] on span at bounding box center [263, 167] width 9 height 9
click at [0, 0] on input "checkbox" at bounding box center [0, 0] width 0 height 0
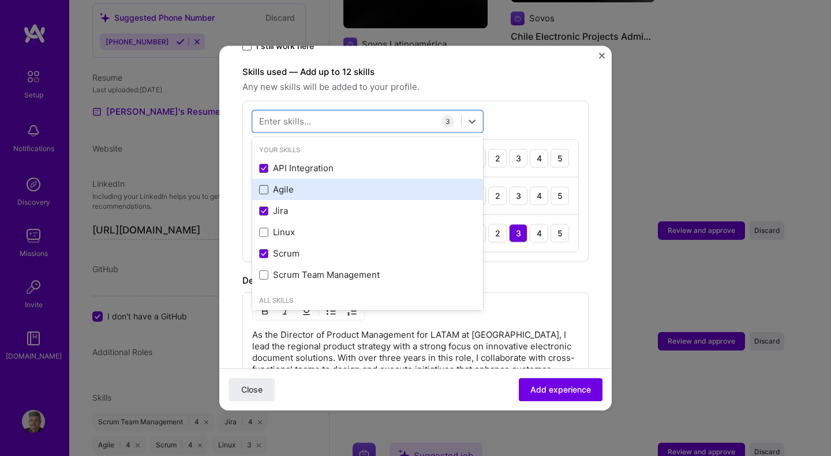
click at [261, 185] on span at bounding box center [263, 189] width 9 height 9
click at [0, 0] on input "checkbox" at bounding box center [0, 0] width 0 height 0
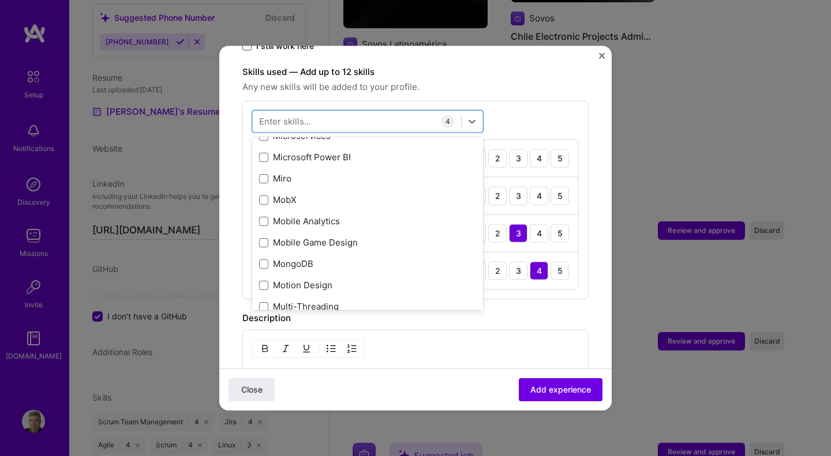
scroll to position [4477, 0]
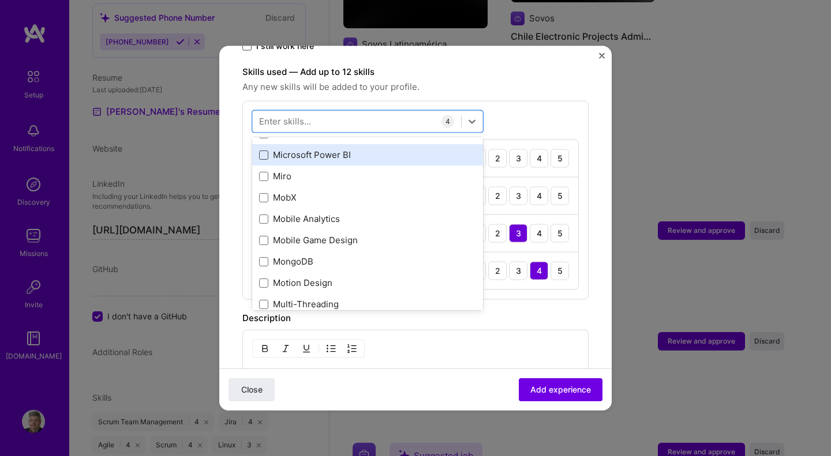
click at [261, 150] on span at bounding box center [263, 154] width 9 height 9
click at [0, 0] on input "checkbox" at bounding box center [0, 0] width 0 height 0
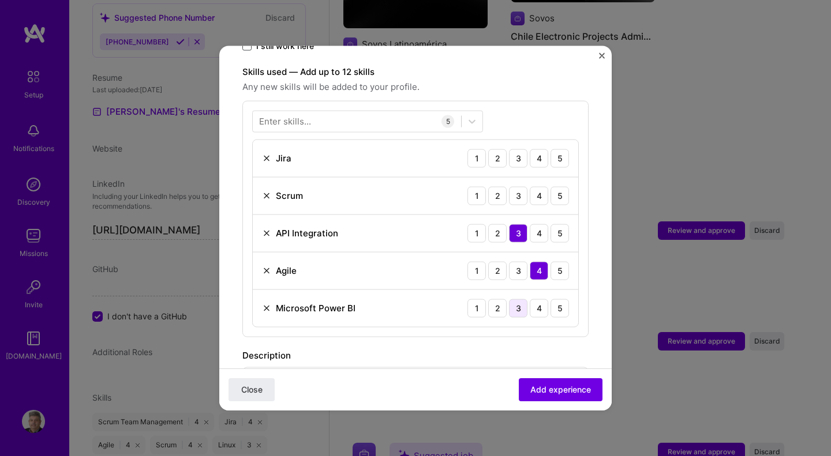
click at [509, 299] on div "3" at bounding box center [518, 308] width 18 height 18
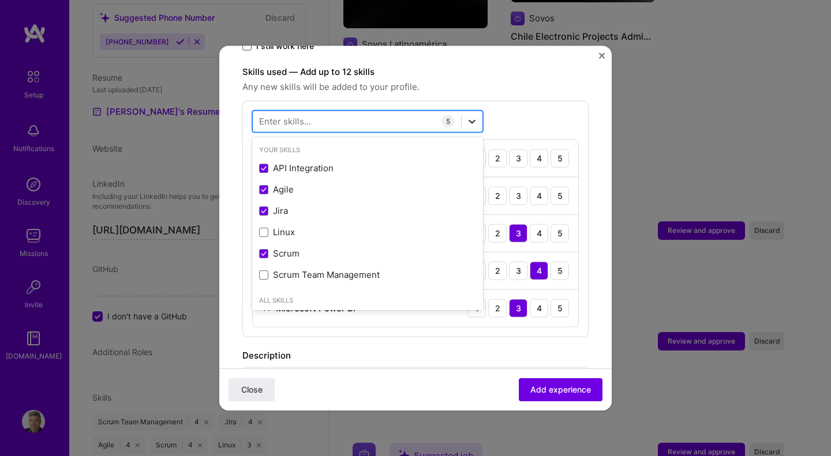
click at [471, 115] on icon at bounding box center [472, 121] width 12 height 12
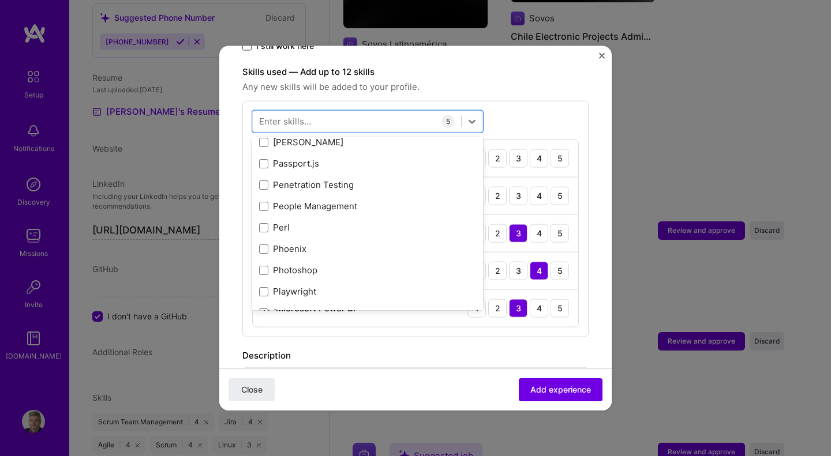
scroll to position [5075, 0]
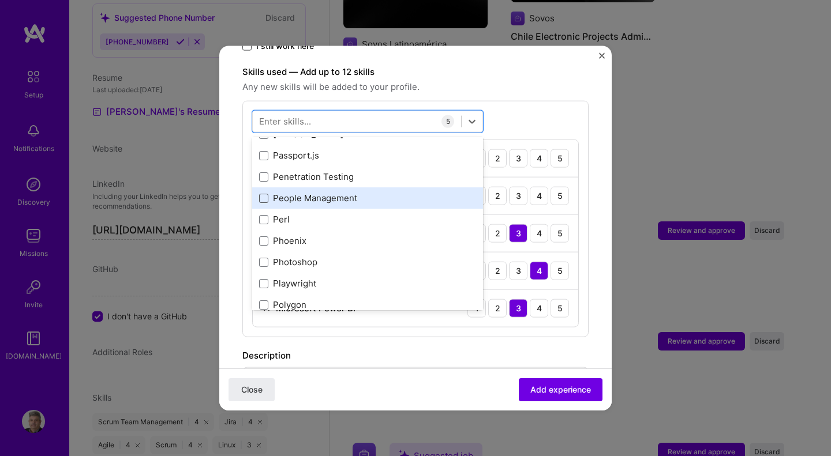
click at [264, 193] on span at bounding box center [263, 197] width 9 height 9
click at [0, 0] on input "checkbox" at bounding box center [0, 0] width 0 height 0
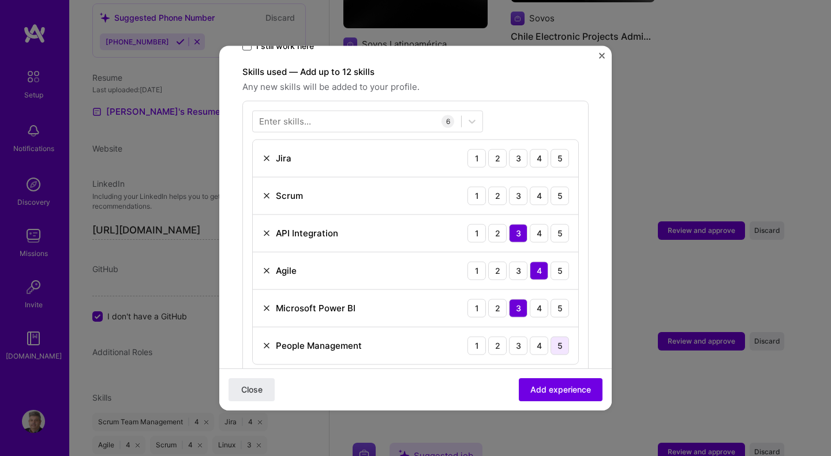
click at [551, 336] on div "5" at bounding box center [560, 345] width 18 height 18
click at [530, 186] on div "4" at bounding box center [539, 195] width 18 height 18
click at [530, 149] on div "4" at bounding box center [539, 158] width 18 height 18
click at [561, 391] on span "Add experience" at bounding box center [560, 390] width 61 height 12
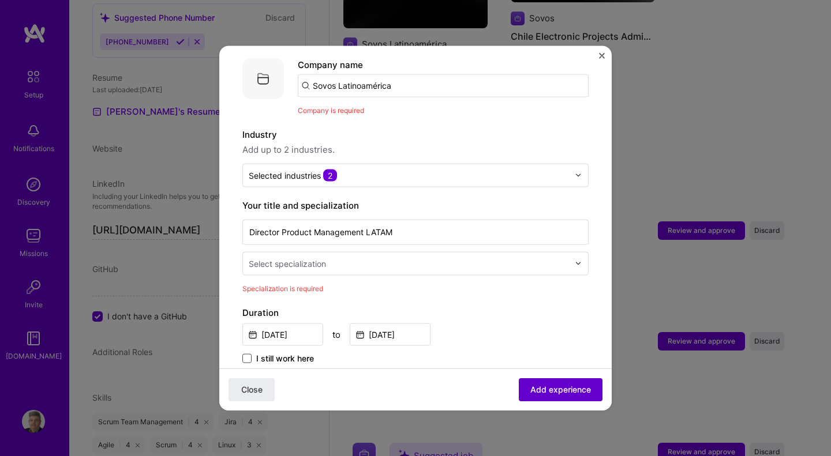
scroll to position [115, 0]
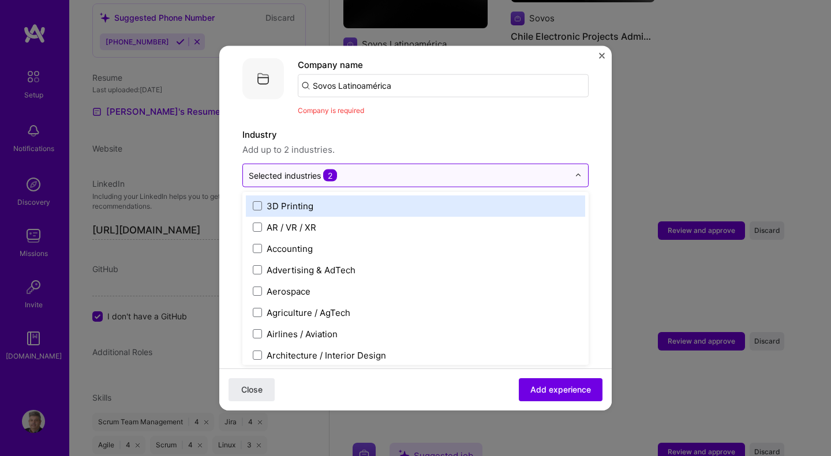
click at [575, 172] on img at bounding box center [578, 175] width 7 height 7
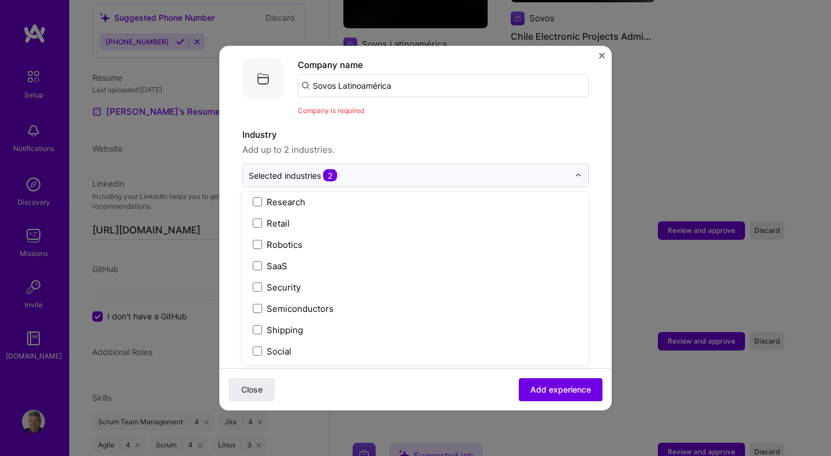
scroll to position [2277, 0]
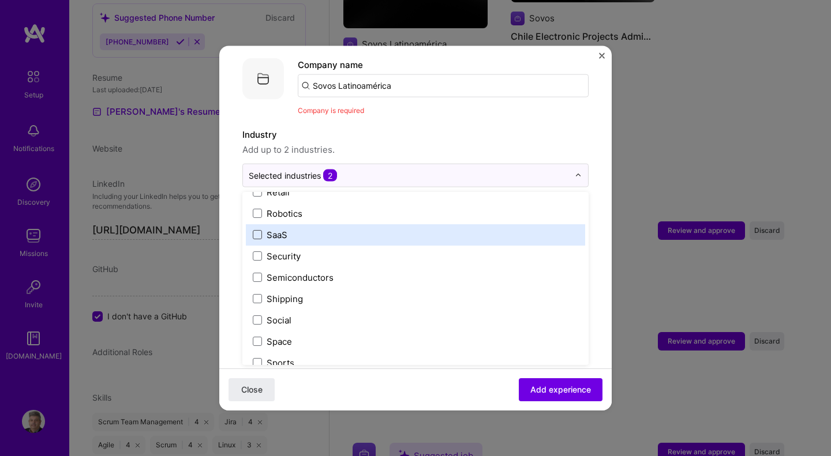
click at [257, 230] on span at bounding box center [257, 234] width 9 height 9
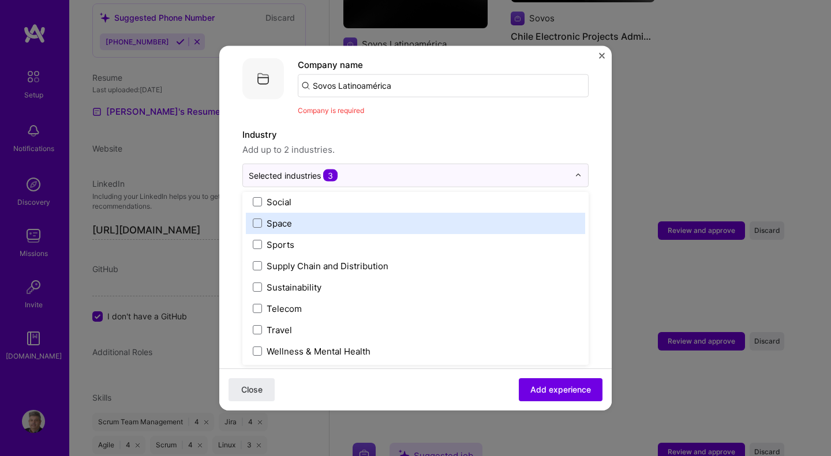
scroll to position [2396, 0]
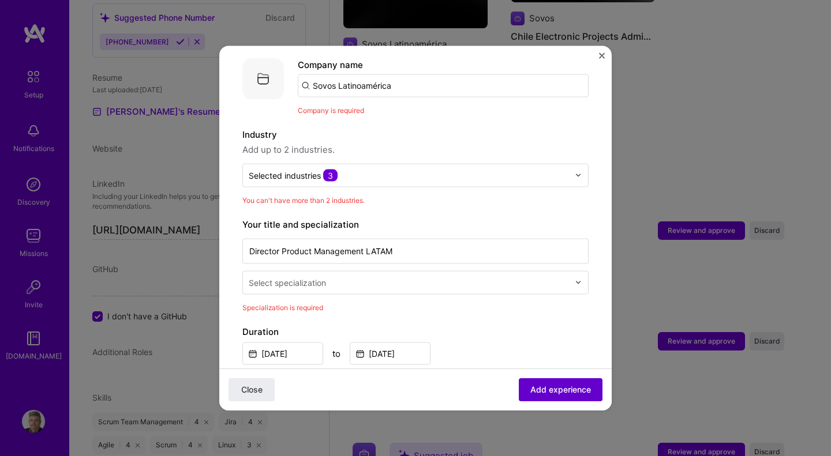
click at [559, 393] on span "Add experience" at bounding box center [560, 390] width 61 height 12
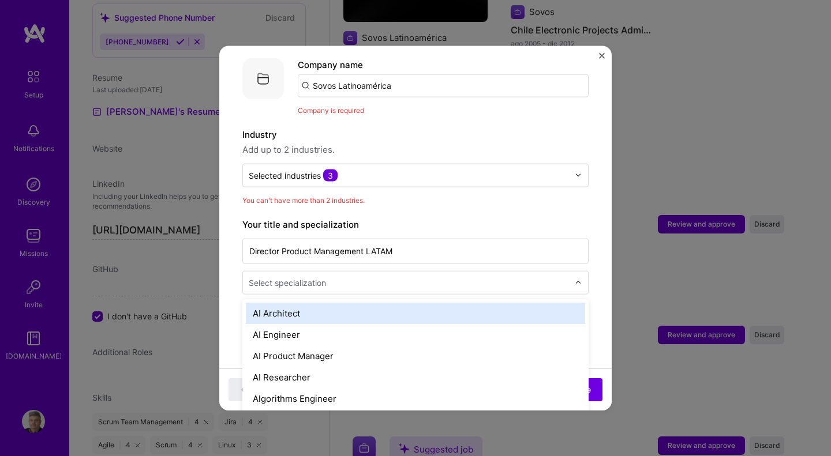
click at [575, 273] on div at bounding box center [581, 282] width 13 height 23
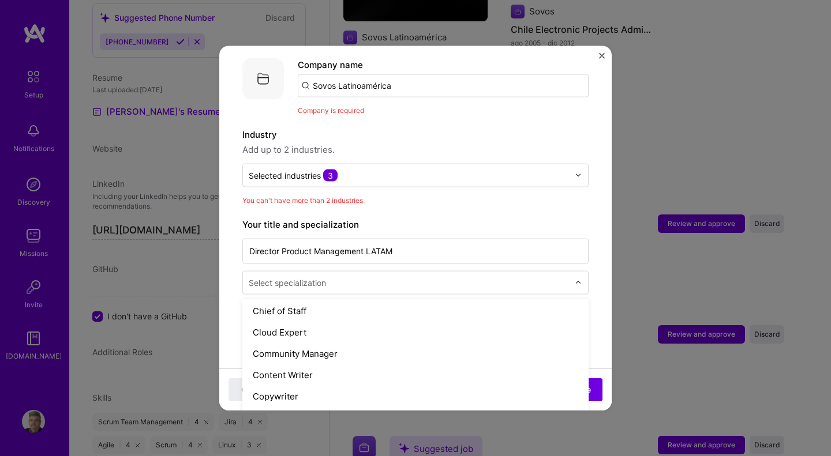
scroll to position [326, 0]
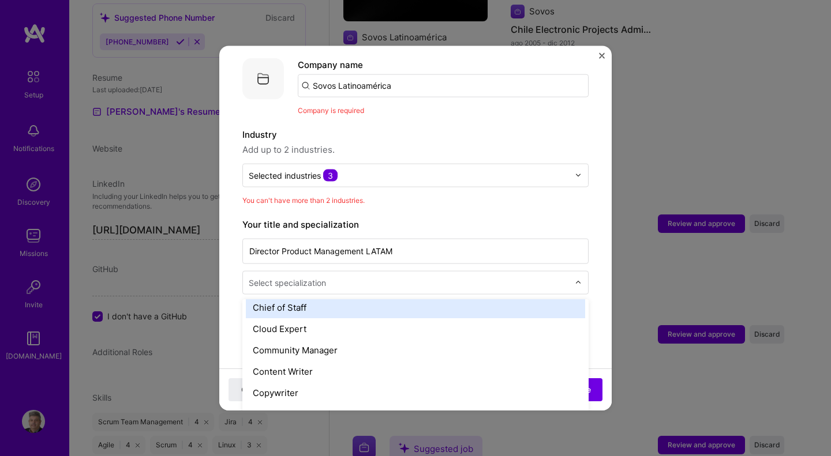
click at [298, 297] on div "Chief of Staff" at bounding box center [415, 307] width 339 height 21
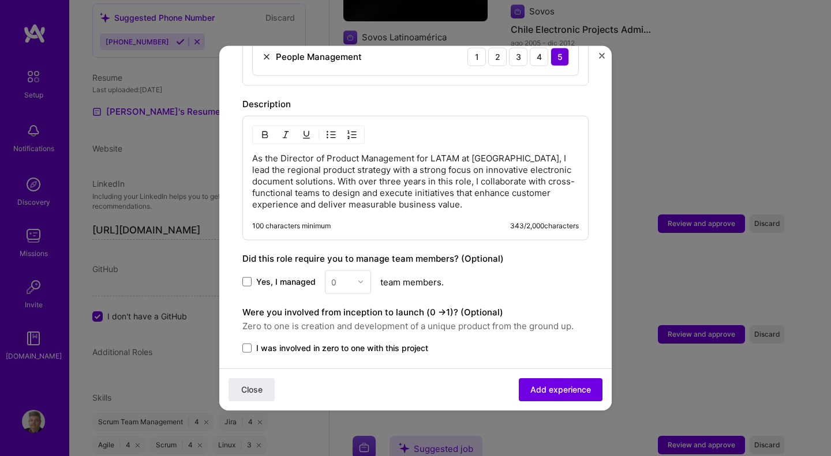
scroll to position [779, 0]
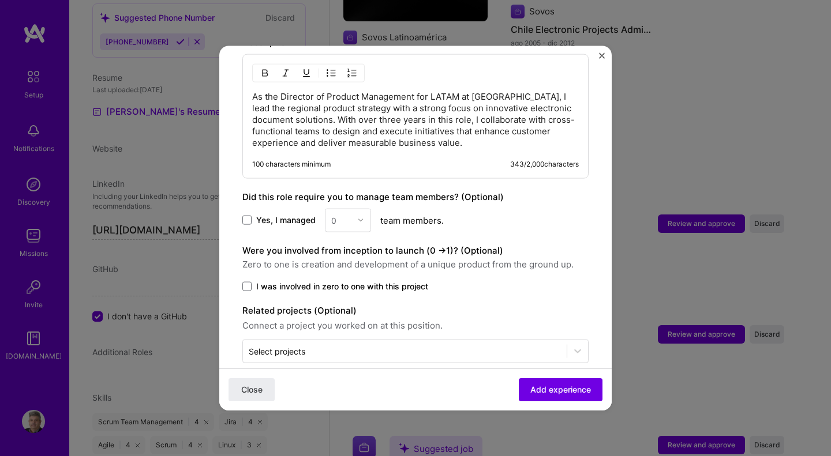
click at [362, 208] on div "0" at bounding box center [348, 220] width 46 height 24
click at [343, 209] on div "0" at bounding box center [348, 220] width 46 height 24
click at [250, 216] on span at bounding box center [246, 220] width 9 height 9
click at [0, 0] on input "Yes, I managed" at bounding box center [0, 0] width 0 height 0
click at [360, 217] on img at bounding box center [360, 220] width 7 height 7
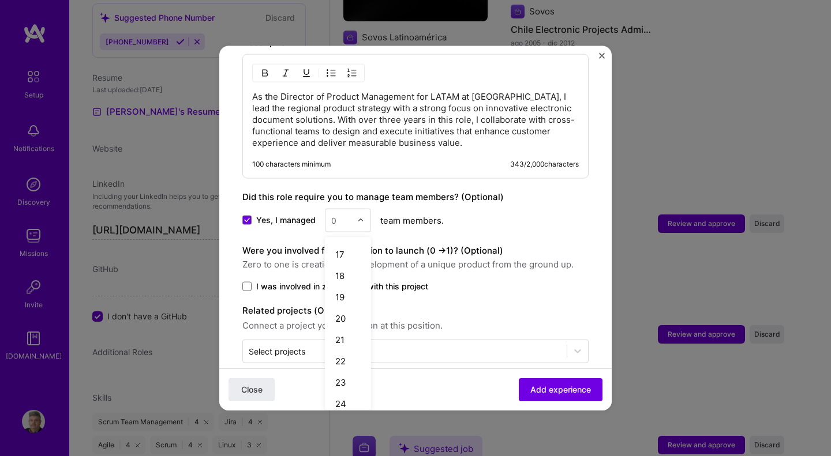
scroll to position [389, 0]
click at [342, 257] on div "20" at bounding box center [347, 267] width 39 height 21
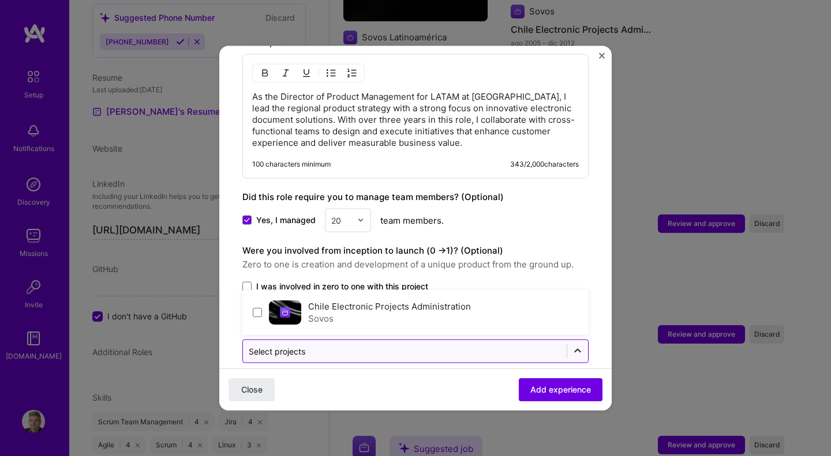
click at [572, 346] on icon at bounding box center [578, 352] width 12 height 12
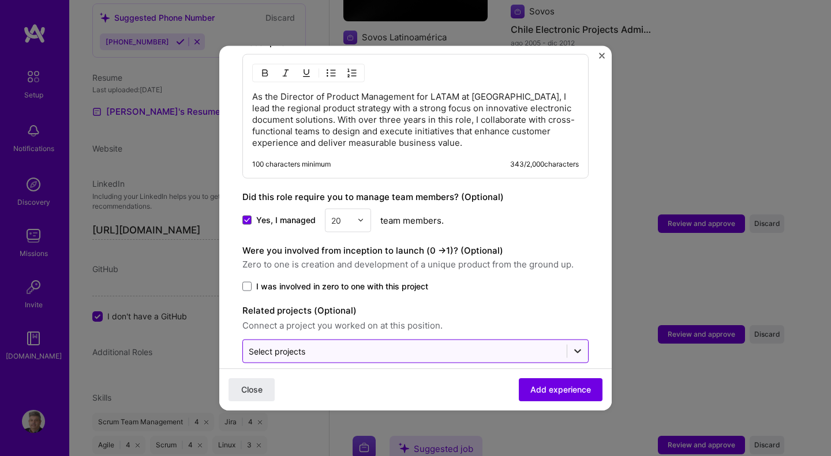
click at [572, 346] on icon at bounding box center [578, 352] width 12 height 12
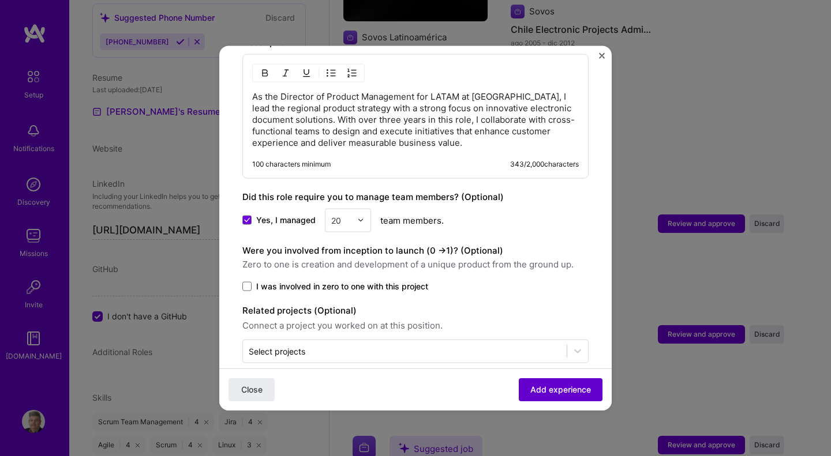
click at [531, 387] on span "Add experience" at bounding box center [560, 390] width 61 height 12
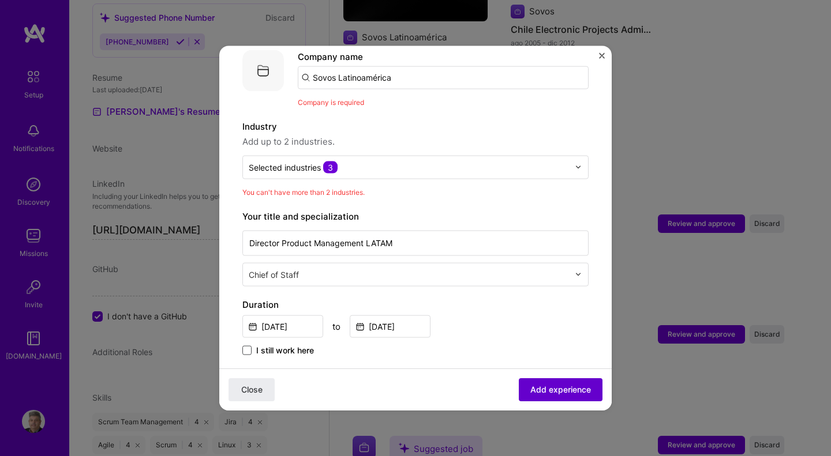
scroll to position [115, 0]
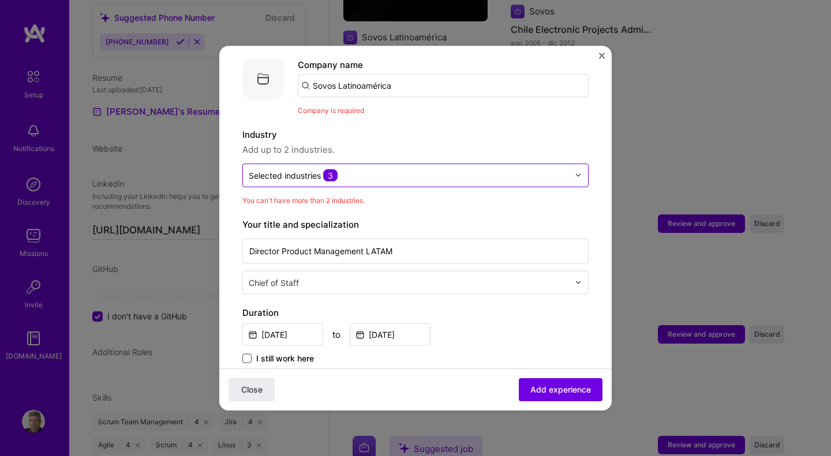
click at [575, 172] on img at bounding box center [578, 175] width 7 height 7
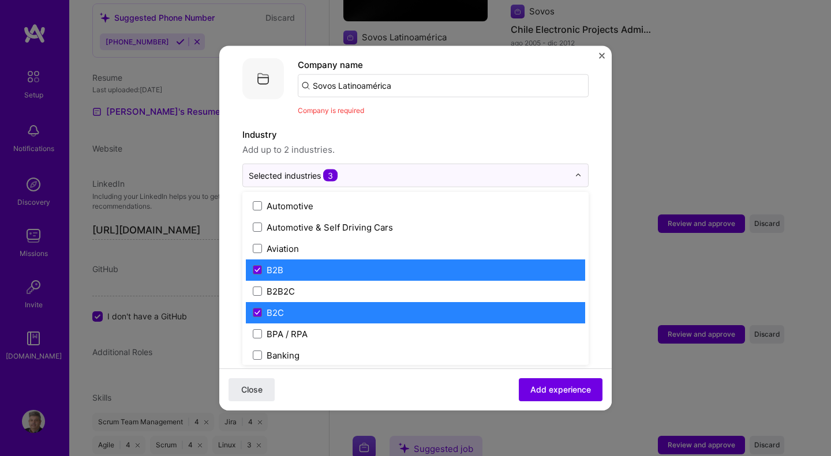
scroll to position [263, 0]
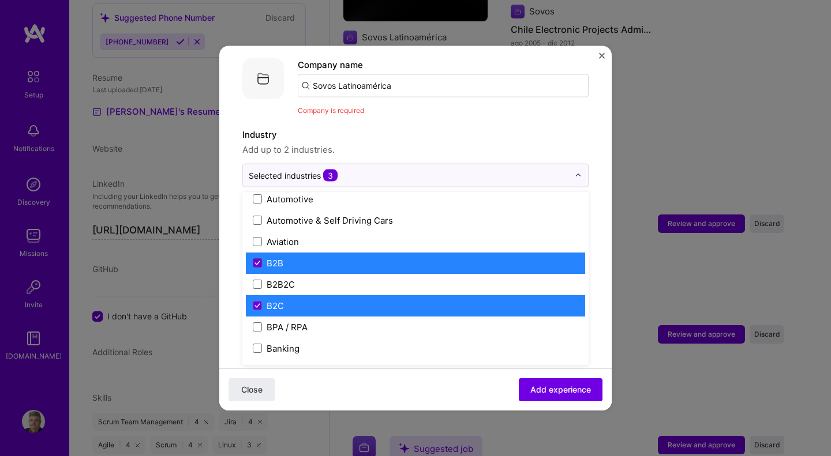
click at [258, 261] on icon at bounding box center [257, 263] width 6 height 5
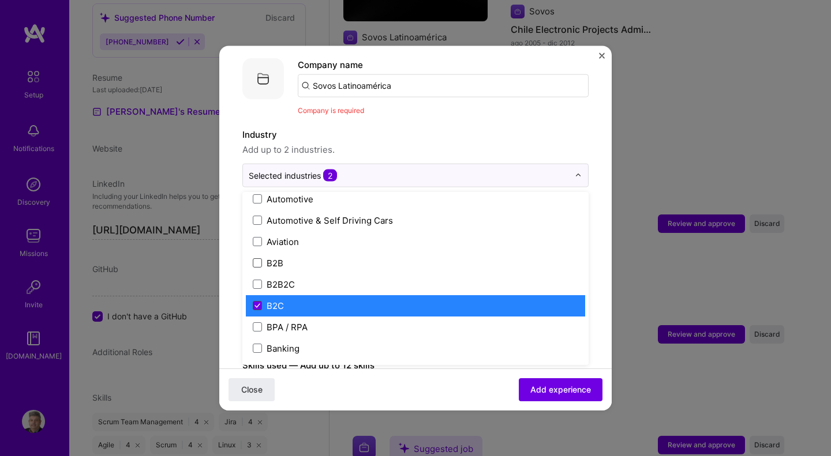
click at [256, 304] on icon at bounding box center [257, 306] width 6 height 5
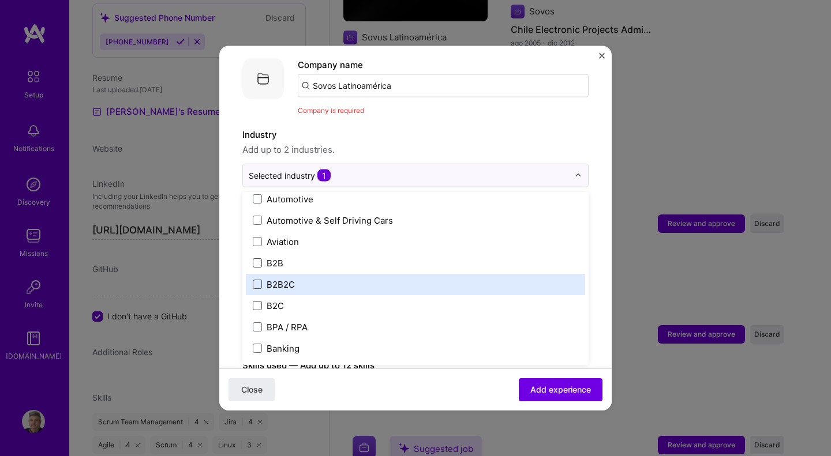
click at [257, 280] on span at bounding box center [257, 284] width 9 height 9
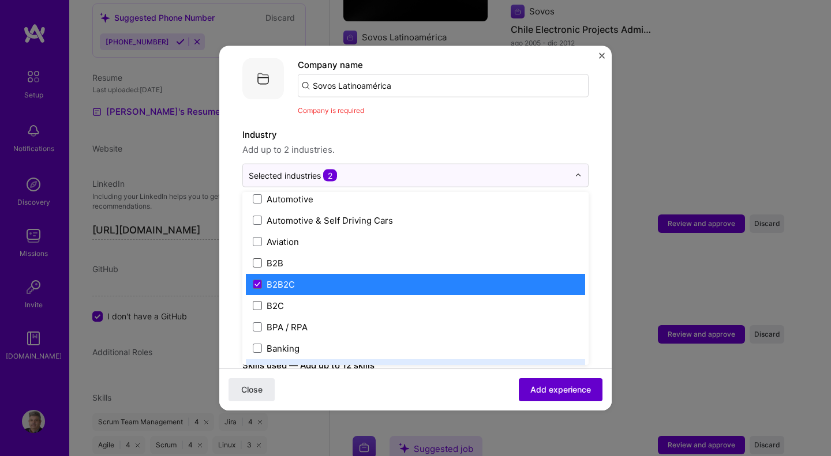
click at [562, 387] on span "Add experience" at bounding box center [560, 390] width 61 height 12
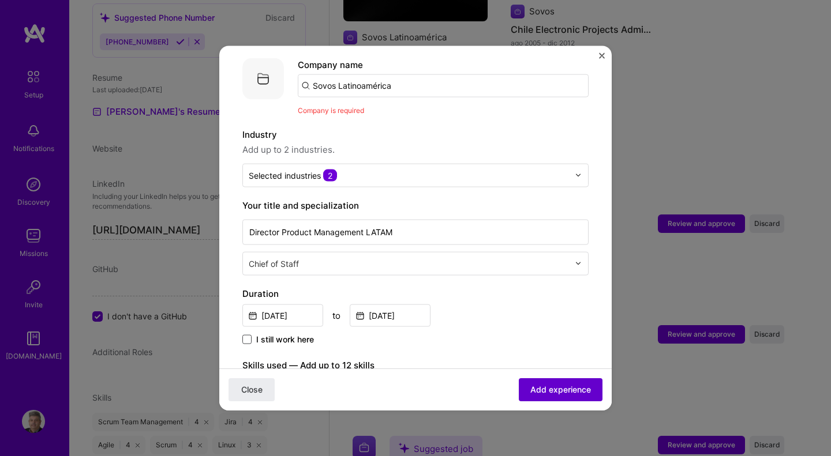
click at [562, 387] on span "Add experience" at bounding box center [560, 390] width 61 height 12
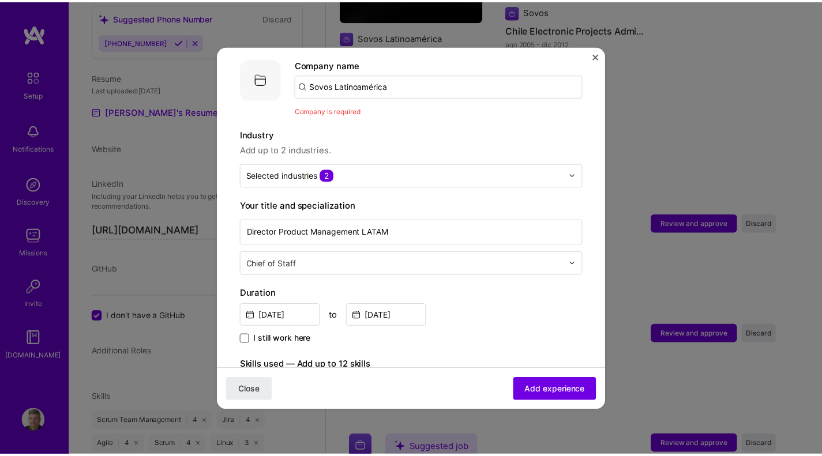
scroll to position [0, 0]
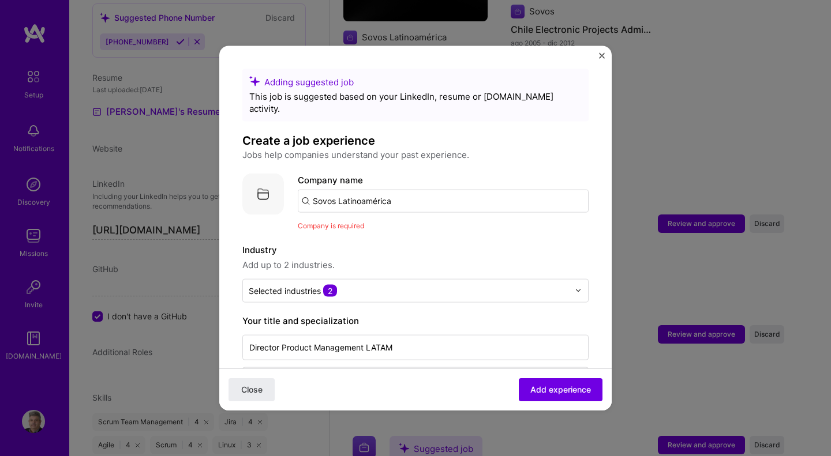
click at [396, 192] on input "Sovos Latinoamérica" at bounding box center [443, 200] width 291 height 23
type input "Sovos"
click at [376, 223] on div "Sovos" at bounding box center [379, 233] width 35 height 20
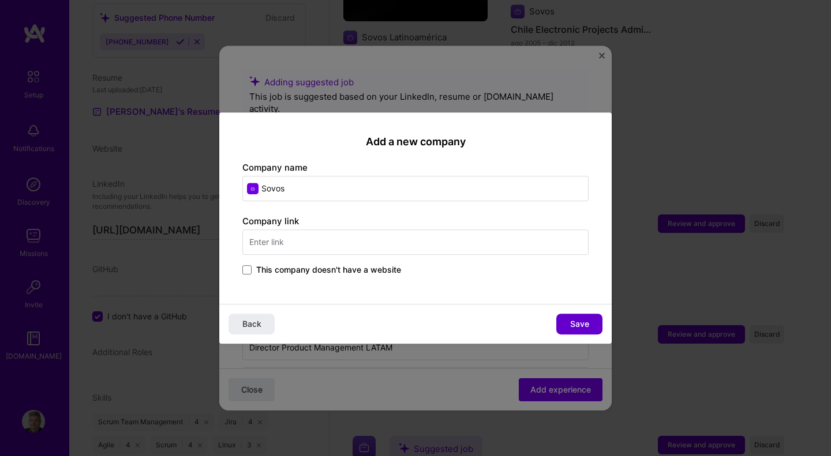
click at [578, 321] on span "Save" at bounding box center [579, 325] width 19 height 12
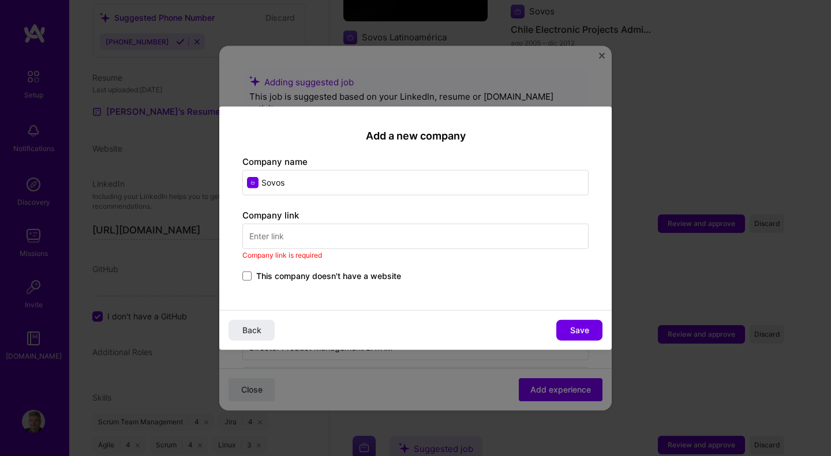
click at [449, 242] on input "text" at bounding box center [415, 236] width 346 height 25
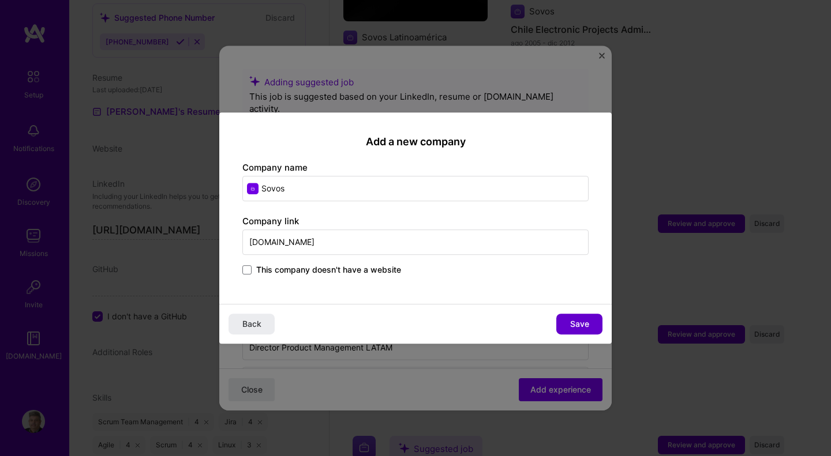
type input "[DOMAIN_NAME]"
click at [578, 327] on span "Save" at bounding box center [579, 325] width 19 height 12
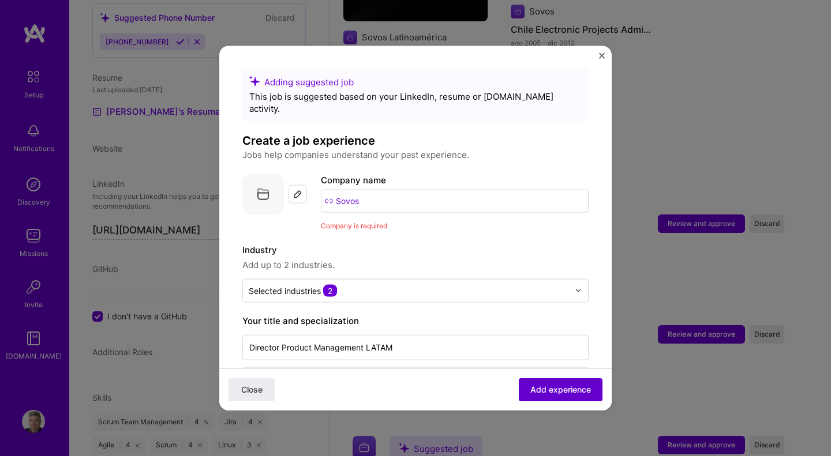
click at [553, 385] on span "Add experience" at bounding box center [560, 390] width 61 height 12
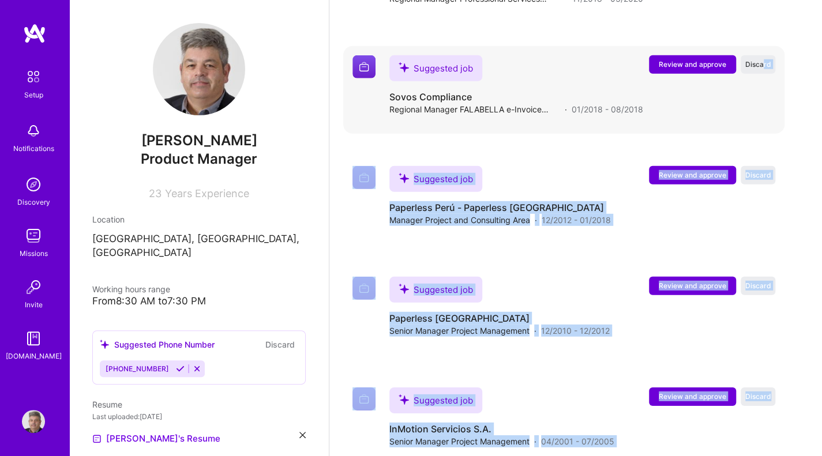
drag, startPoint x: 821, startPoint y: 355, endPoint x: 772, endPoint y: 68, distance: 291.5
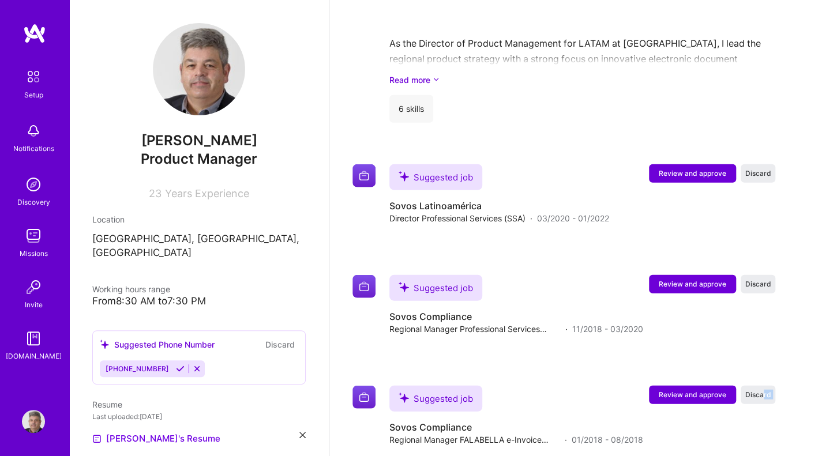
scroll to position [1463, 0]
